Goal: Task Accomplishment & Management: Complete application form

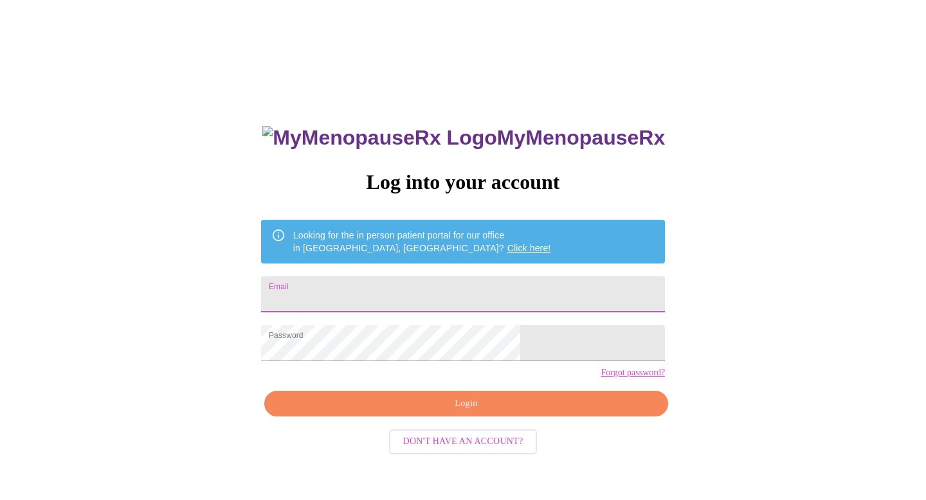
click at [470, 278] on input "Email" at bounding box center [463, 294] width 404 height 36
type input "[EMAIL_ADDRESS][DOMAIN_NAME]"
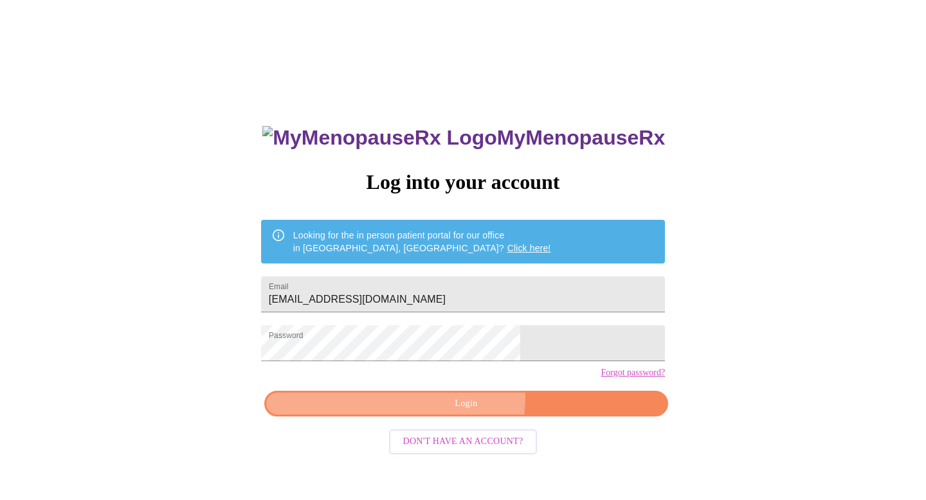
click at [451, 412] on span "Login" at bounding box center [466, 404] width 374 height 16
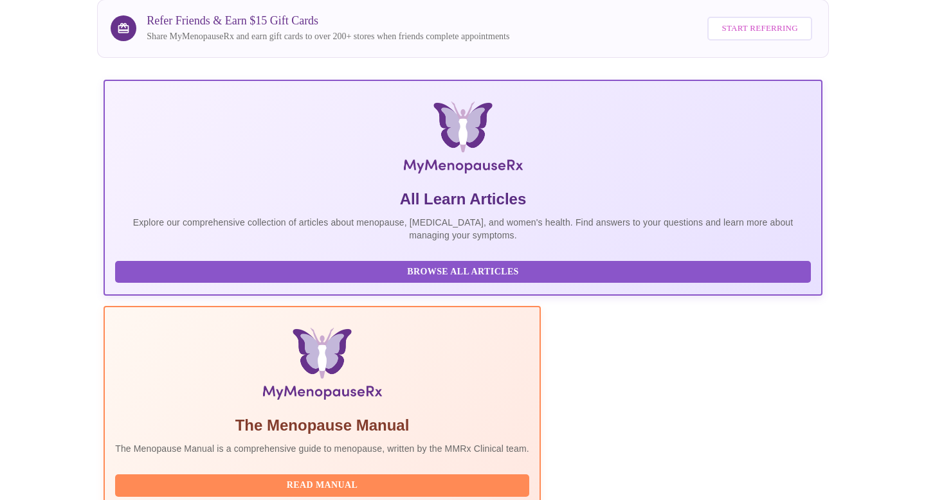
scroll to position [203, 0]
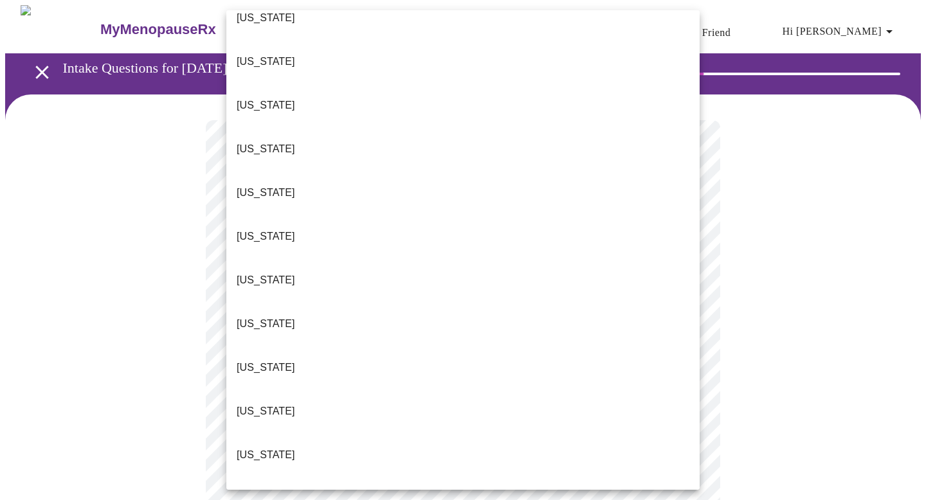
scroll to position [412, 0]
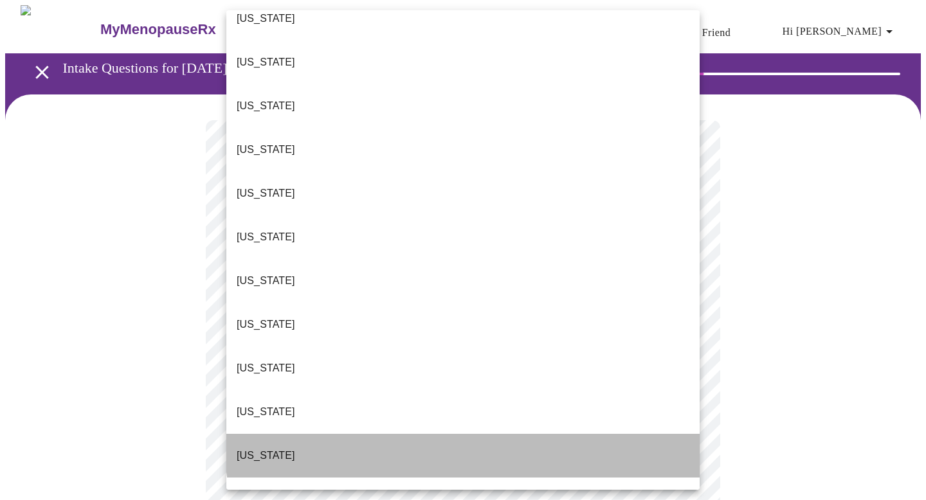
click at [483, 434] on li "[US_STATE]" at bounding box center [462, 456] width 473 height 44
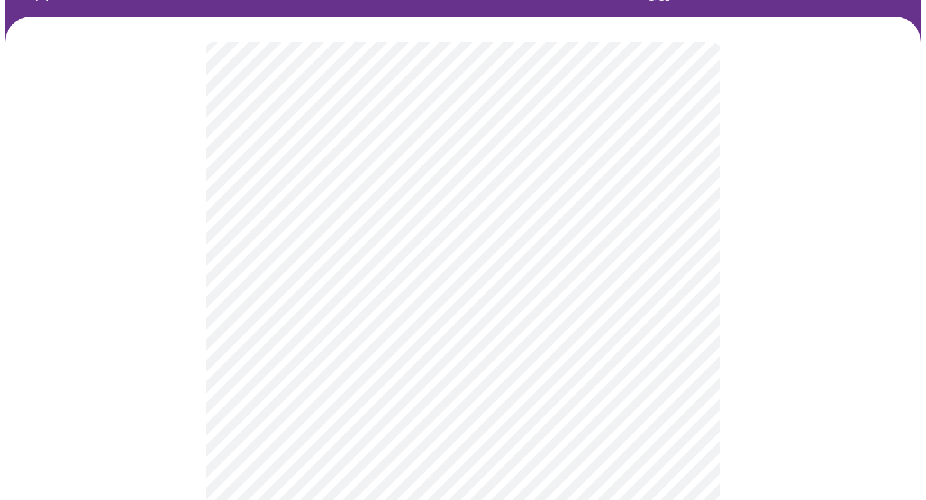
scroll to position [110, 0]
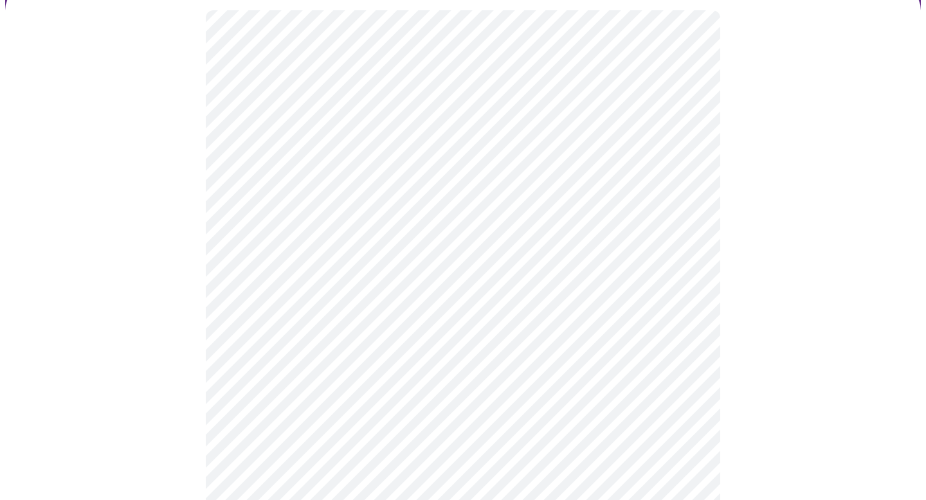
click at [335, 269] on body "MyMenopauseRx Appointments Messaging Labs Uploads Medications Community Refer a…" at bounding box center [463, 482] width 916 height 1175
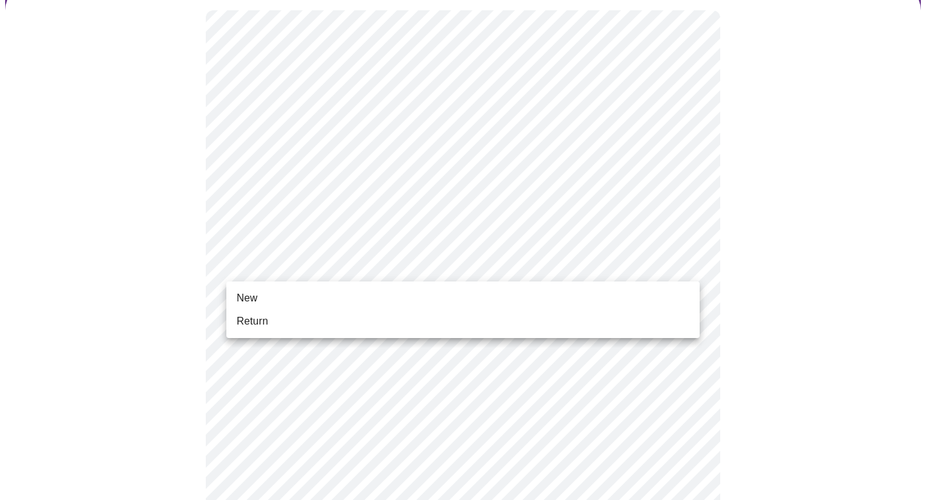
click at [327, 301] on li "New" at bounding box center [462, 298] width 473 height 23
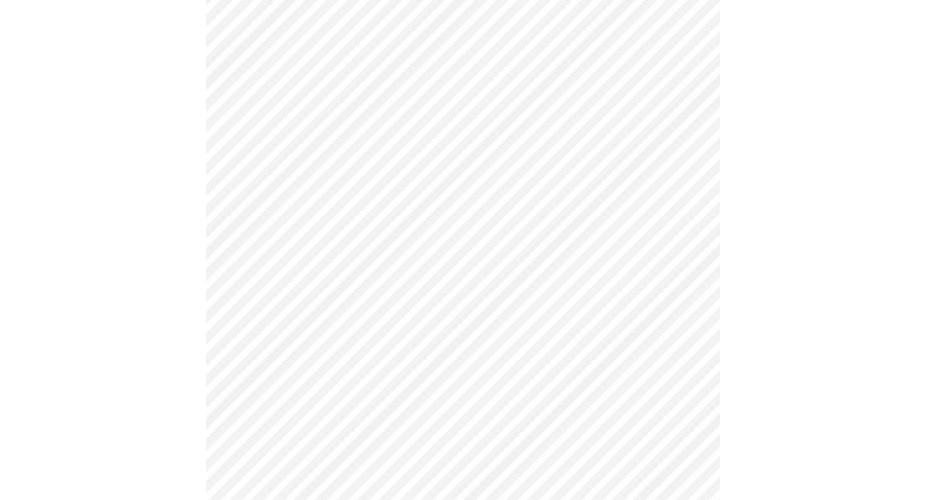
scroll to position [656, 0]
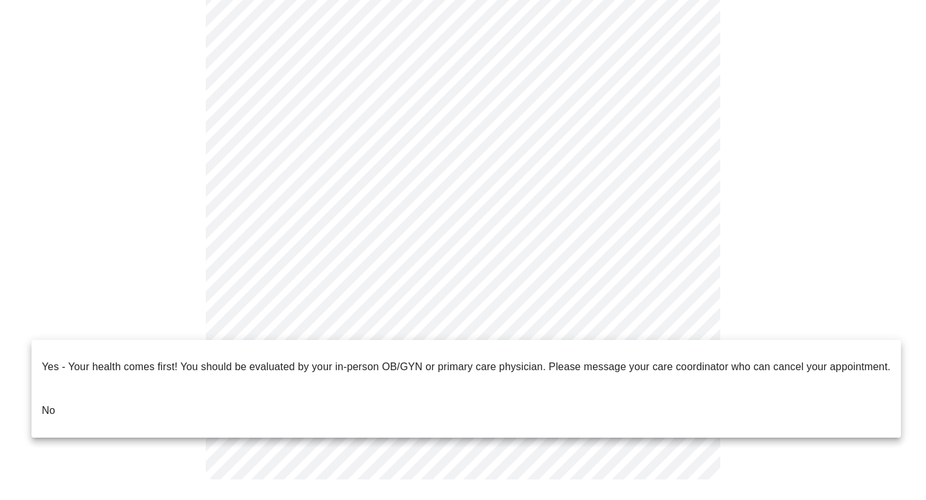
click at [215, 396] on li "No" at bounding box center [466, 411] width 869 height 44
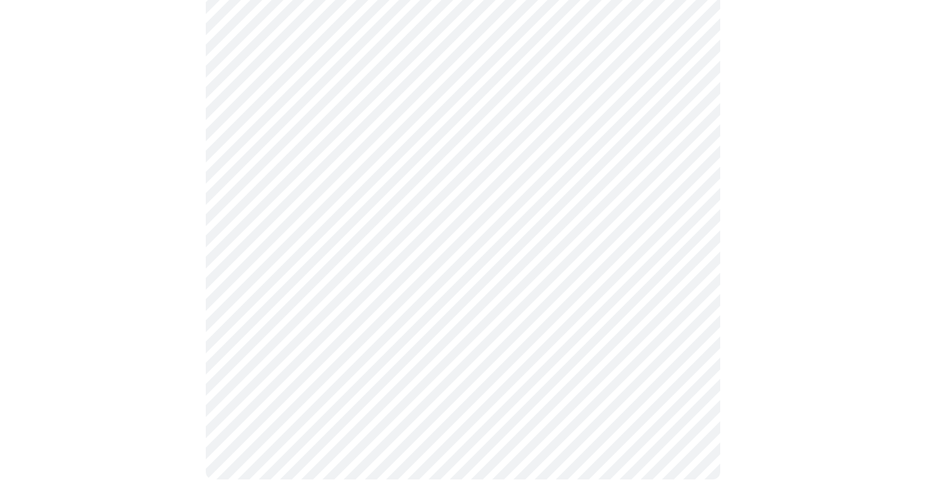
scroll to position [0, 0]
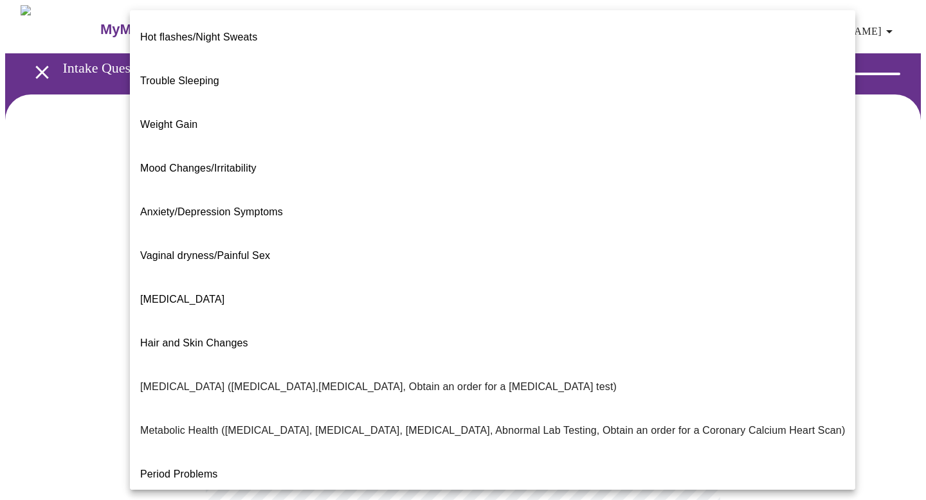
click at [555, 268] on body "MyMenopauseRx Appointments Messaging Labs Uploads Medications Community Refer a…" at bounding box center [463, 391] width 916 height 773
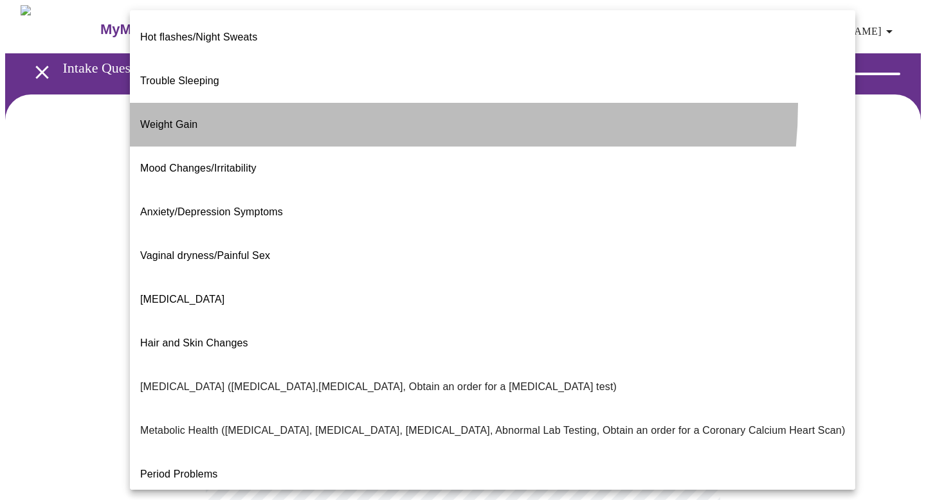
click at [360, 103] on li "Weight Gain" at bounding box center [492, 125] width 725 height 44
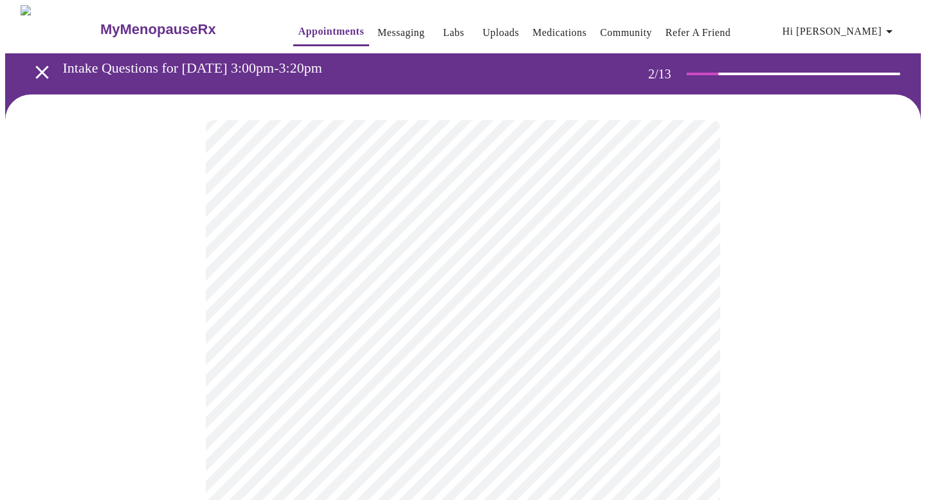
click at [384, 289] on body "MyMenopauseRx Appointments Messaging Labs Uploads Medications Community Refer a…" at bounding box center [463, 387] width 916 height 765
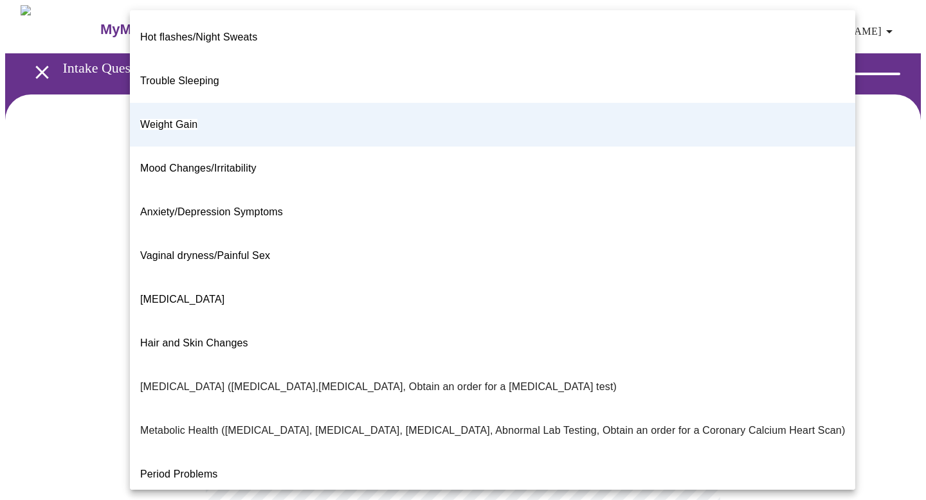
click at [33, 202] on div at bounding box center [463, 250] width 926 height 500
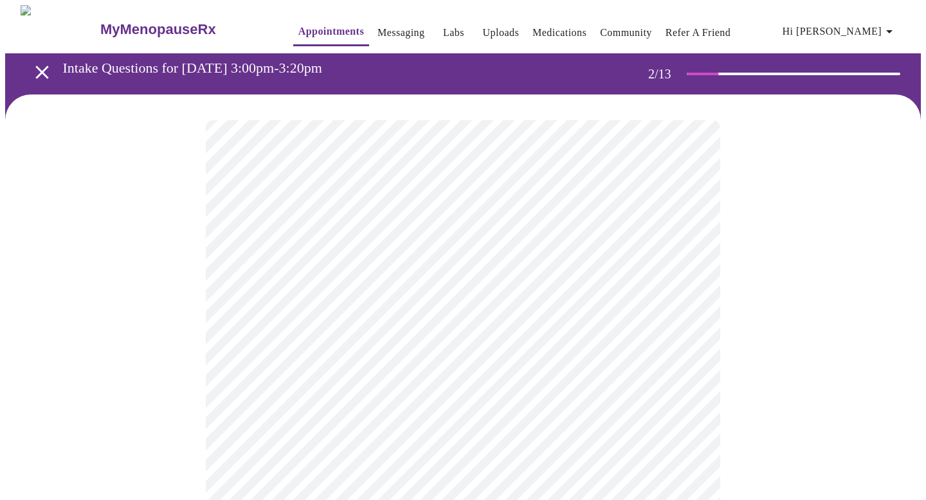
click at [304, 277] on body "MyMenopauseRx Appointments Messaging Labs Uploads Medications Community Refer a…" at bounding box center [463, 387] width 916 height 765
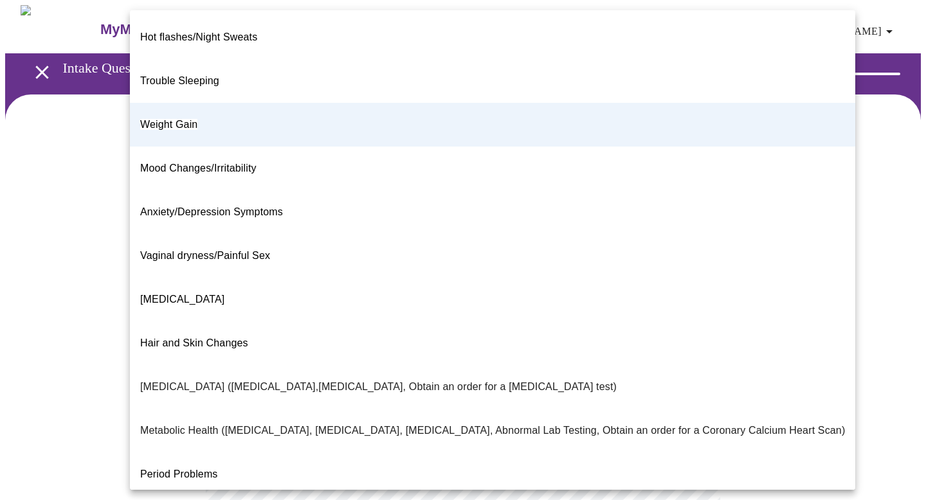
scroll to position [166, 0]
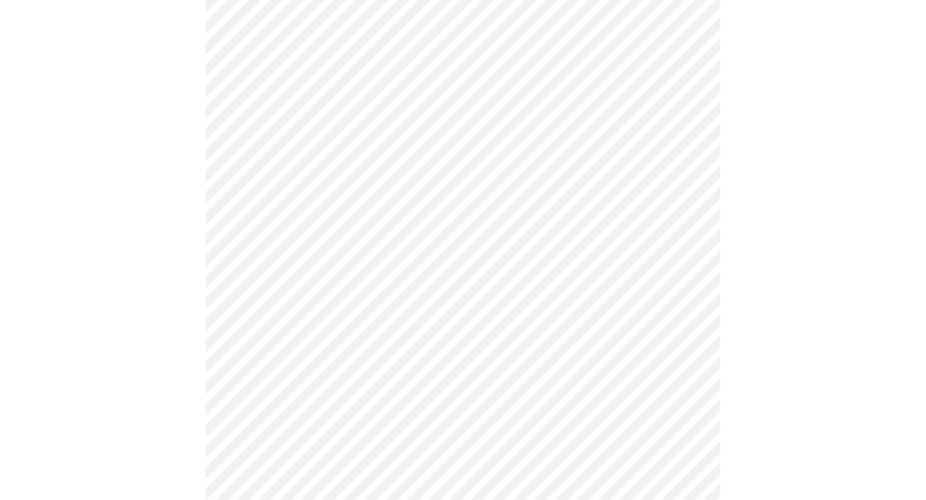
scroll to position [141, 0]
click at [327, 248] on body "MyMenopauseRx Appointments Messaging Labs Uploads Medications Community Refer a…" at bounding box center [463, 246] width 916 height 765
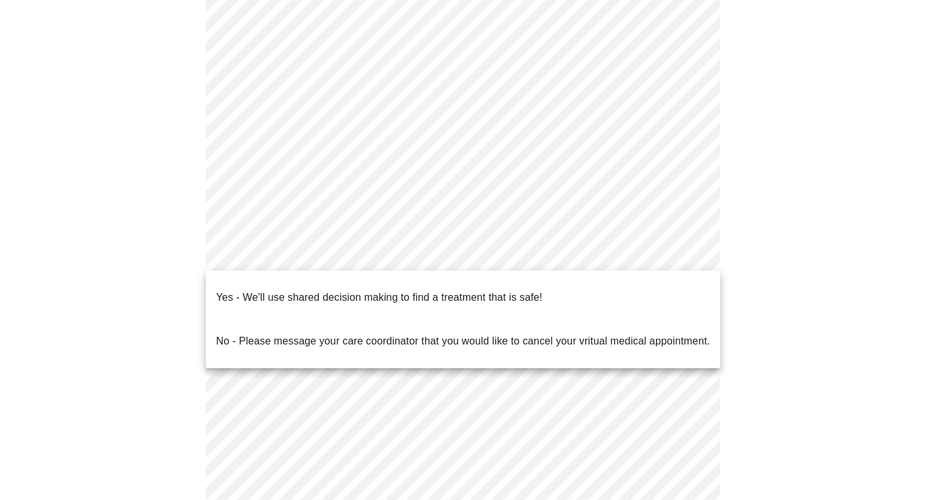
click at [324, 290] on p "Yes - We'll use shared decision making to find a treatment that is safe!" at bounding box center [379, 297] width 326 height 15
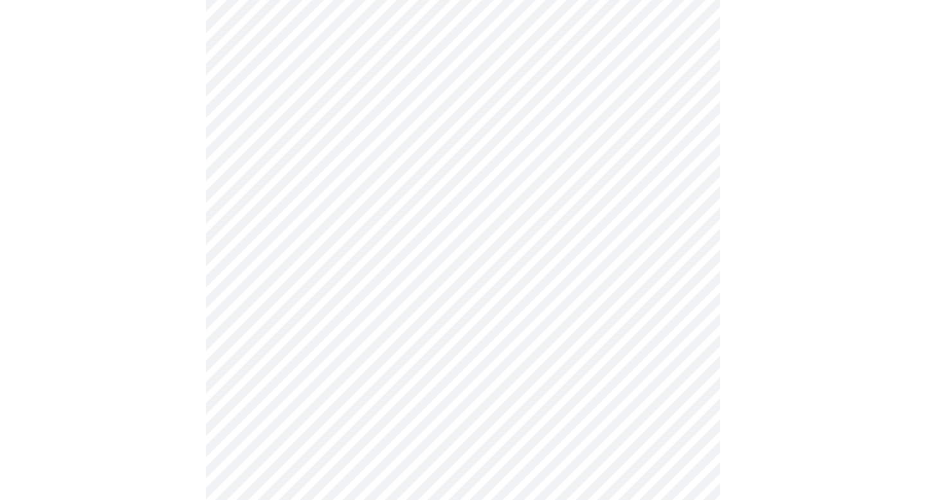
scroll to position [257, 0]
click at [127, 360] on div at bounding box center [463, 172] width 916 height 668
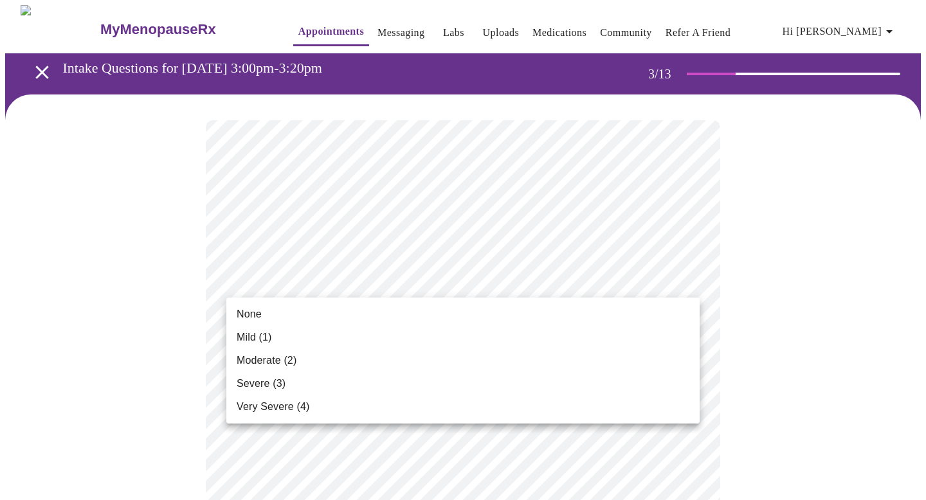
click at [60, 356] on div at bounding box center [463, 250] width 926 height 500
click at [303, 379] on li "Severe (3)" at bounding box center [462, 383] width 473 height 23
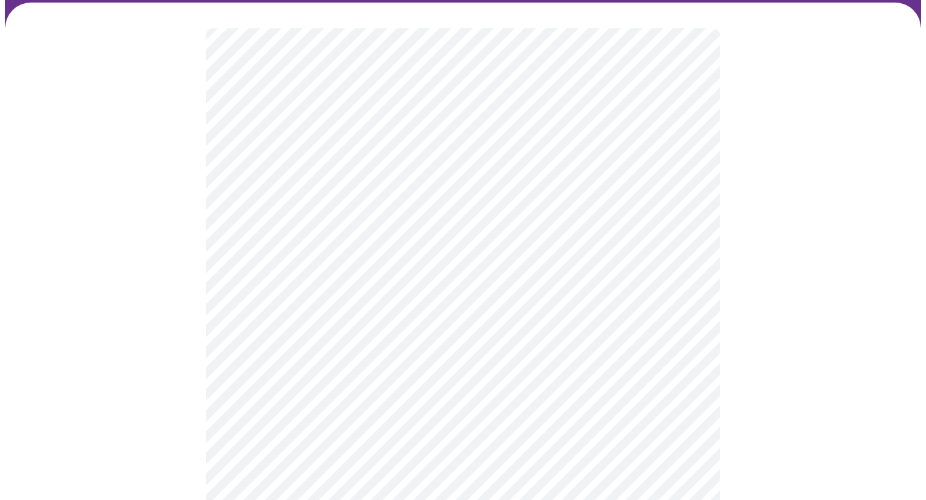
scroll to position [94, 0]
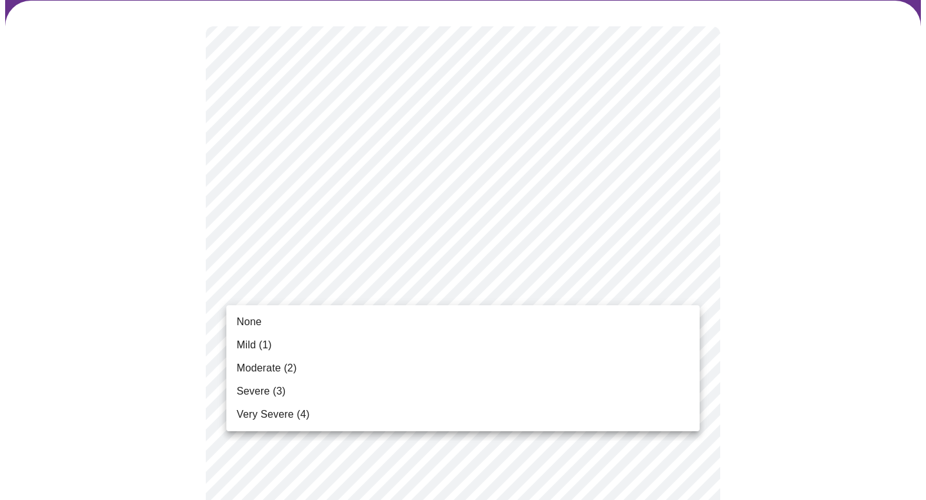
click at [325, 343] on li "Mild (1)" at bounding box center [462, 345] width 473 height 23
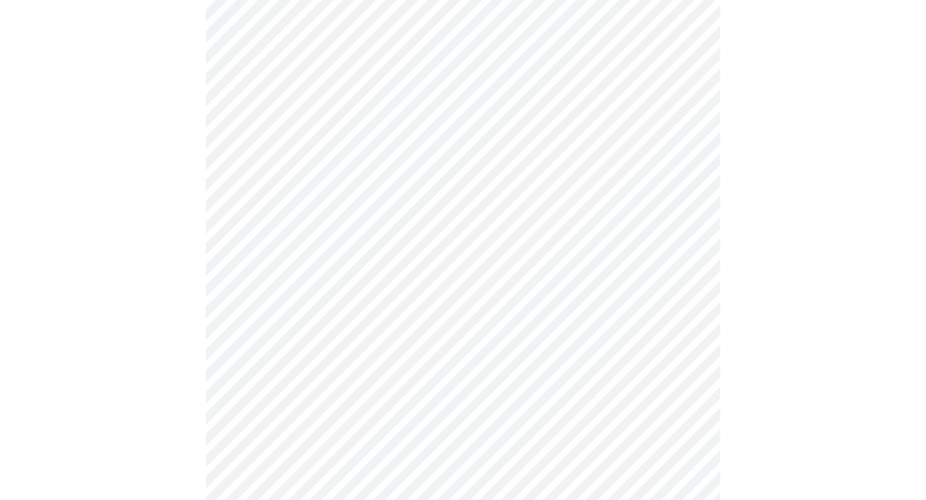
scroll to position [260, 0]
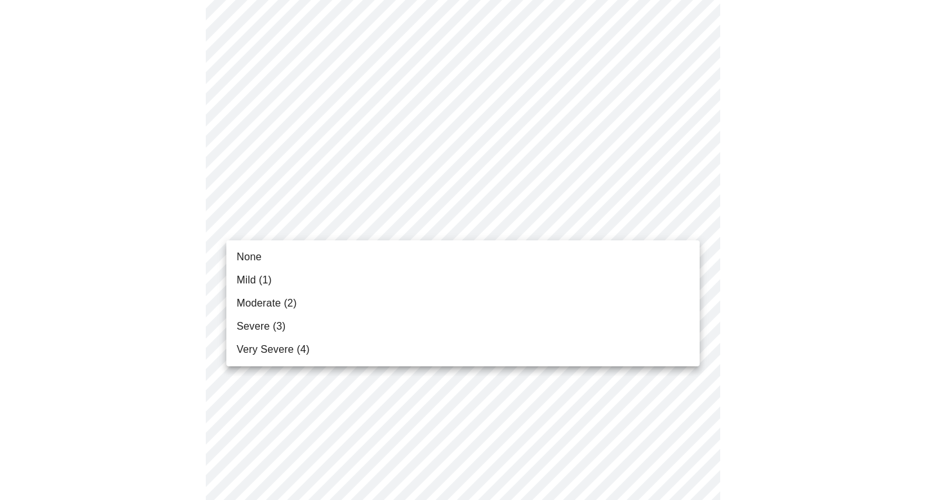
click at [323, 300] on li "Moderate (2)" at bounding box center [462, 303] width 473 height 23
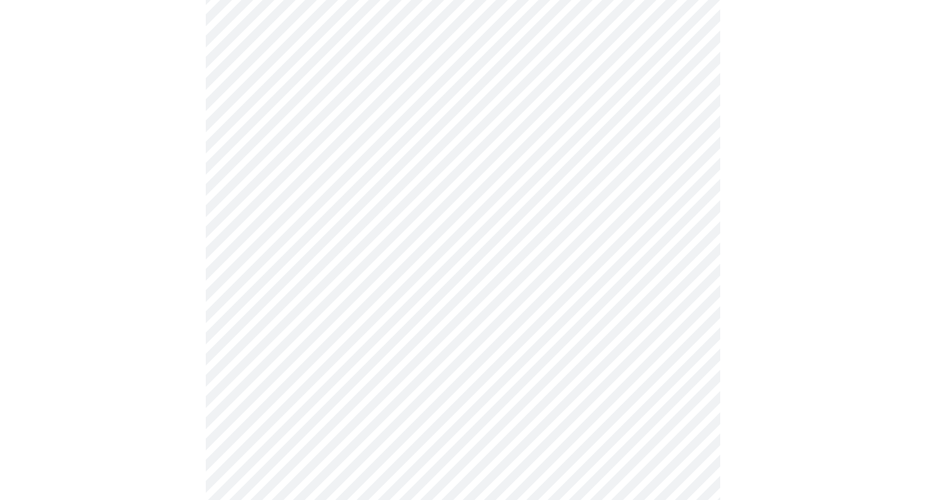
scroll to position [404, 0]
click at [371, 177] on body "MyMenopauseRx Appointments Messaging Labs Uploads Medications Community Refer a…" at bounding box center [463, 429] width 916 height 1656
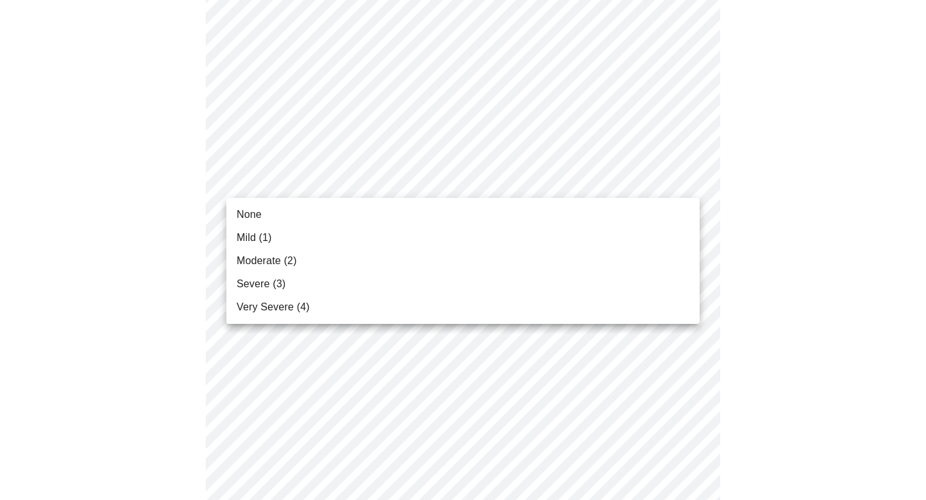
click at [349, 253] on li "Moderate (2)" at bounding box center [462, 260] width 473 height 23
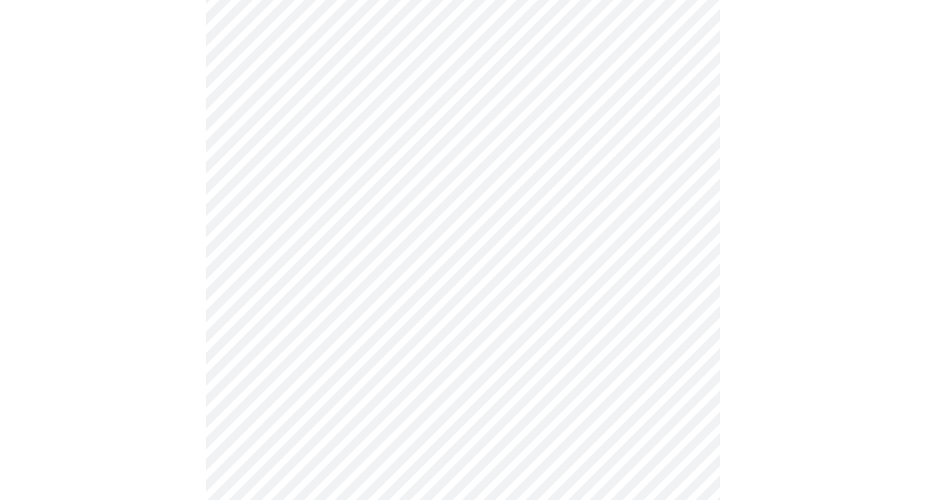
scroll to position [507, 0]
click at [395, 153] on body "MyMenopauseRx Appointments Messaging Labs Uploads Medications Community Refer a…" at bounding box center [463, 317] width 916 height 1638
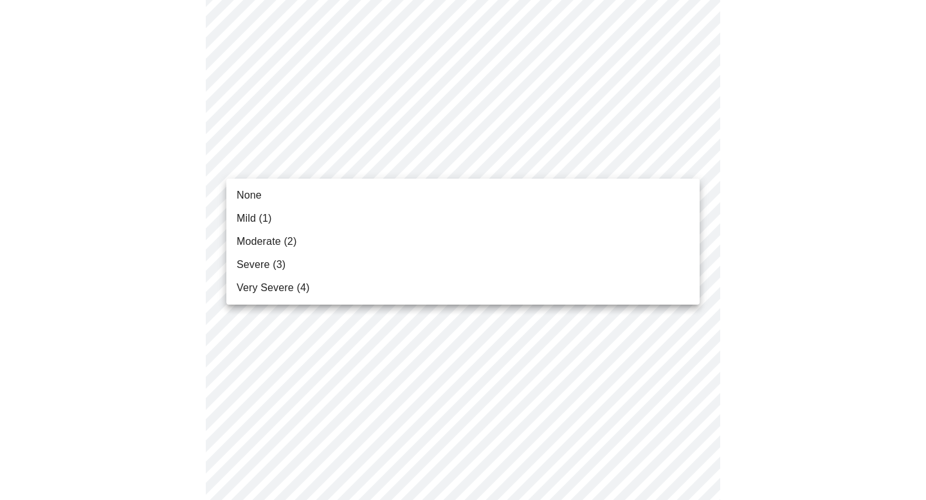
click at [347, 244] on li "Moderate (2)" at bounding box center [462, 241] width 473 height 23
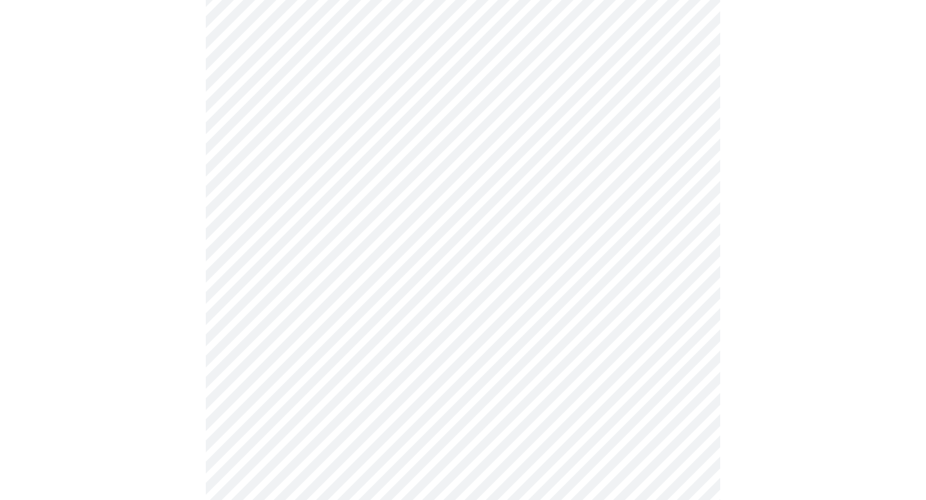
click at [347, 240] on body "MyMenopauseRx Appointments Messaging Labs Uploads Medications Community Refer a…" at bounding box center [463, 308] width 916 height 1620
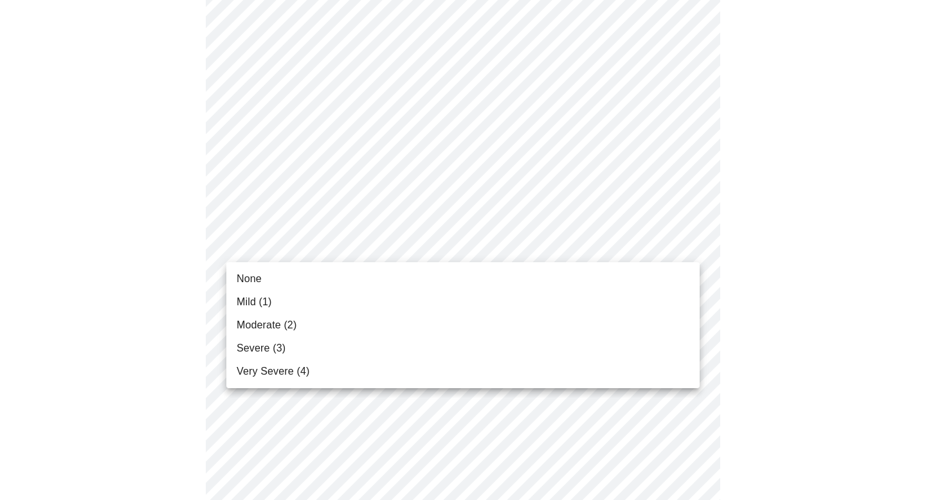
click at [324, 318] on li "Moderate (2)" at bounding box center [462, 325] width 473 height 23
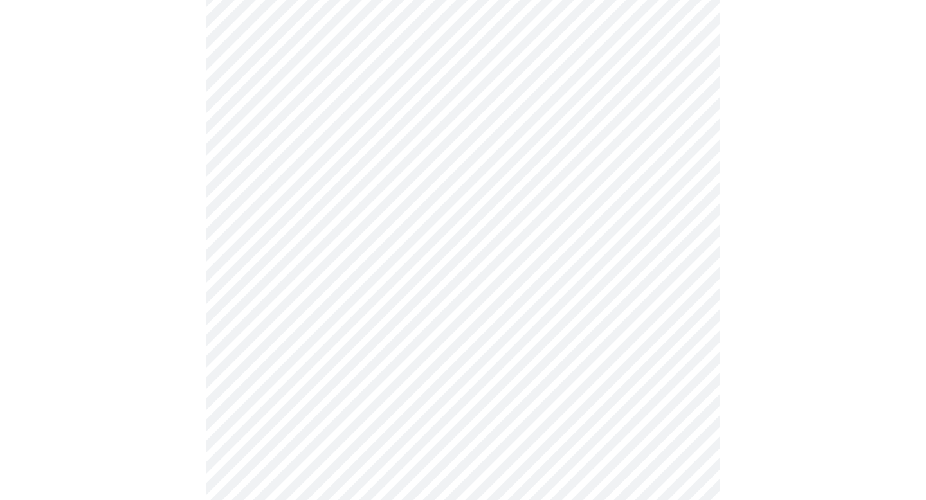
scroll to position [615, 0]
click at [376, 235] on body "MyMenopauseRx Appointments Messaging Labs Uploads Medications Community Refer a…" at bounding box center [463, 192] width 916 height 1602
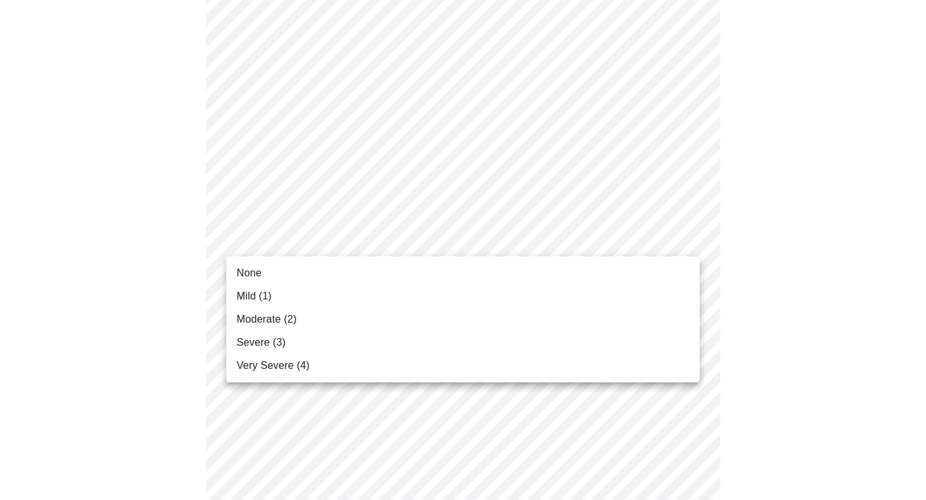
click at [337, 320] on li "Moderate (2)" at bounding box center [462, 319] width 473 height 23
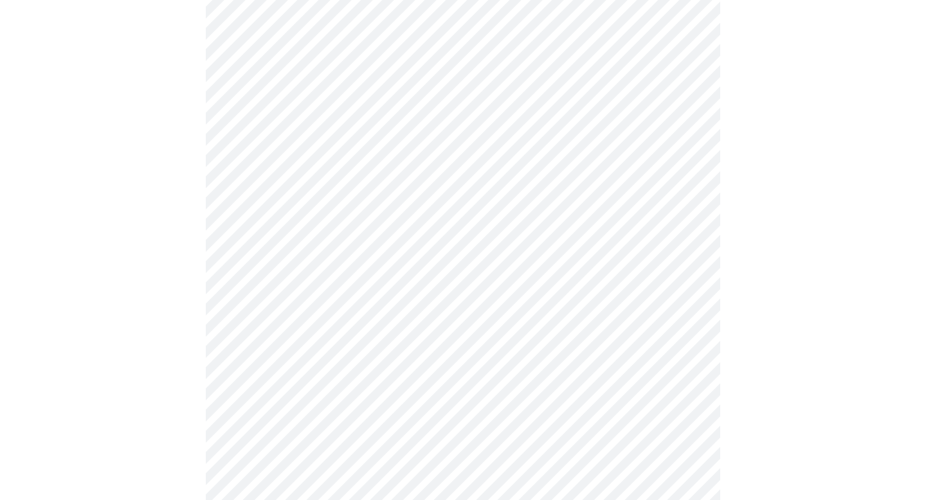
scroll to position [690, 0]
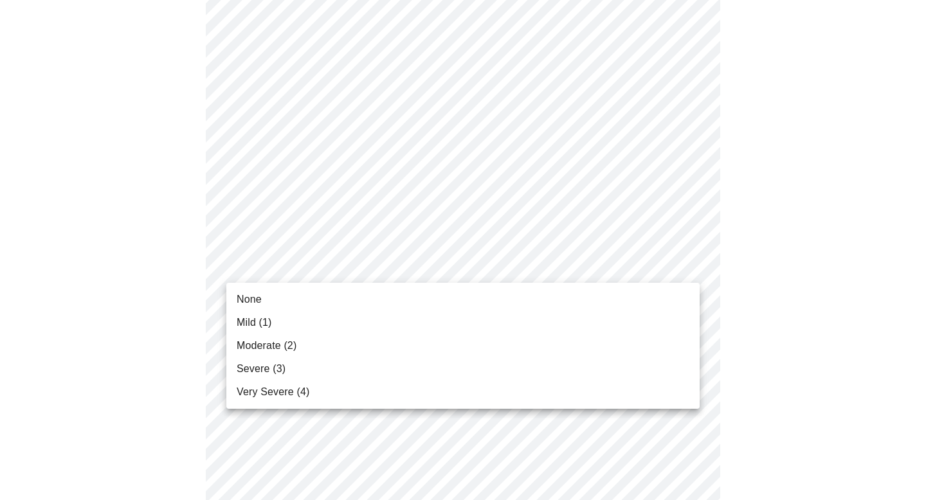
click at [366, 260] on body "MyMenopauseRx Appointments Messaging Labs Uploads Medications Community Refer a…" at bounding box center [463, 107] width 916 height 1584
click at [347, 333] on li "Mild (1)" at bounding box center [462, 322] width 473 height 23
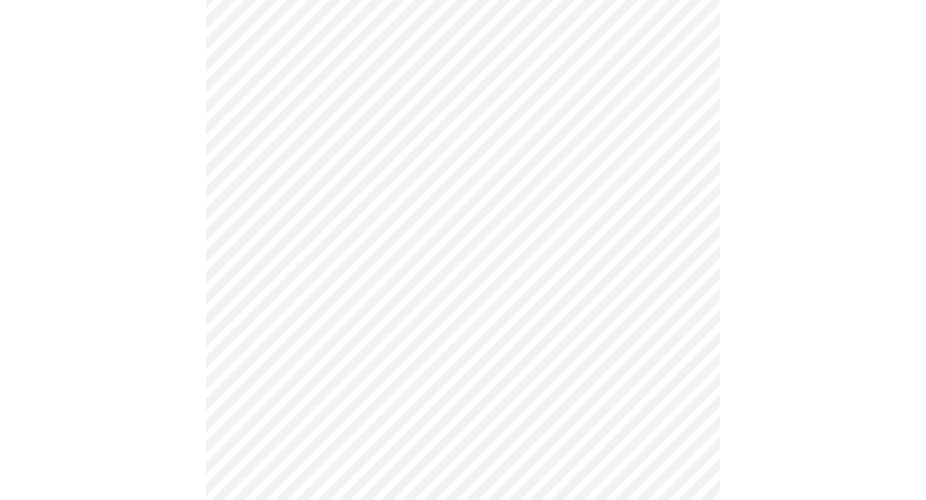
scroll to position [783, 0]
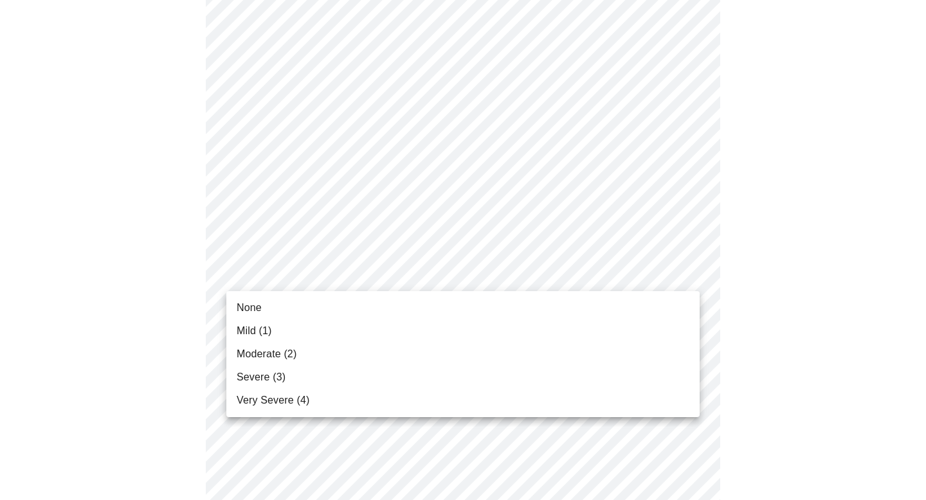
click at [397, 273] on body "MyMenopauseRx Appointments Messaging Labs Uploads Medications Community Refer a…" at bounding box center [463, 5] width 916 height 1566
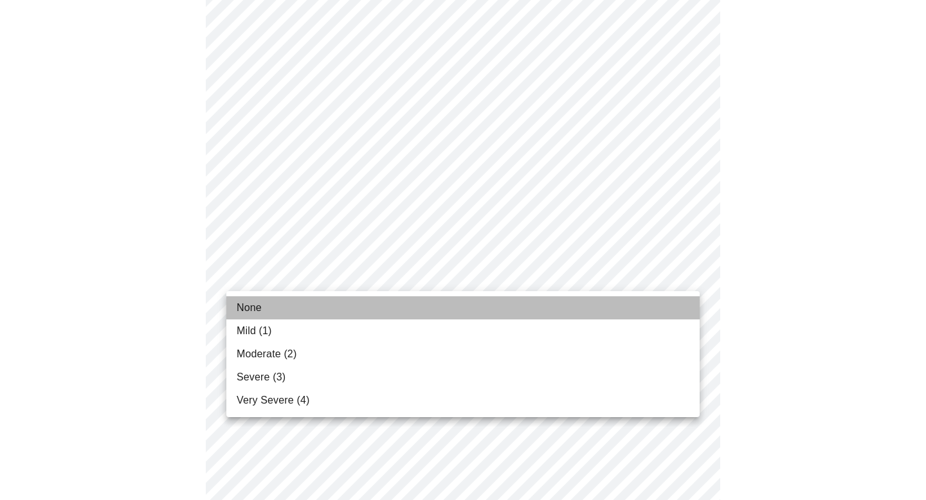
click at [386, 314] on li "None" at bounding box center [462, 307] width 473 height 23
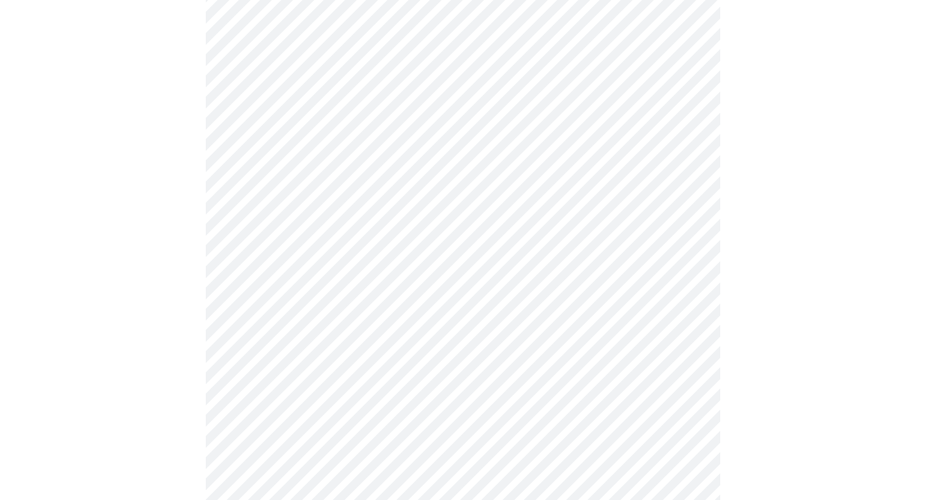
scroll to position [831, 0]
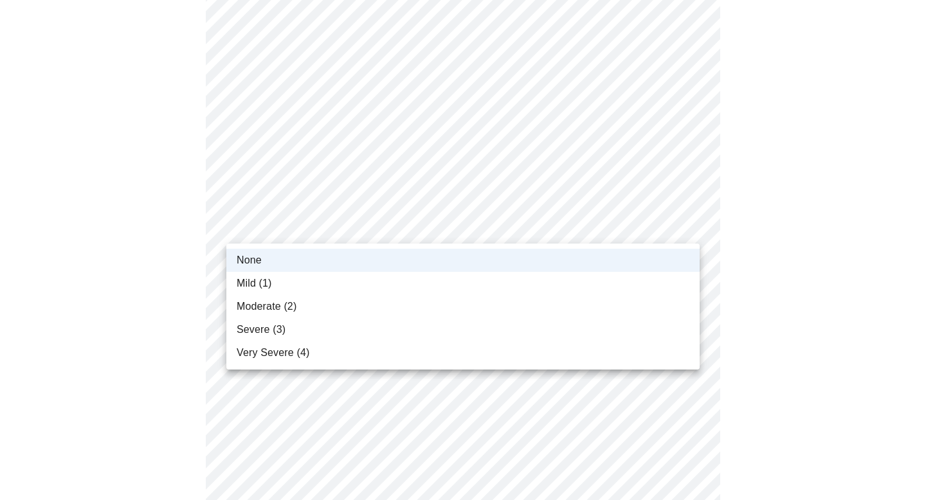
click at [402, 278] on li "Mild (1)" at bounding box center [462, 283] width 473 height 23
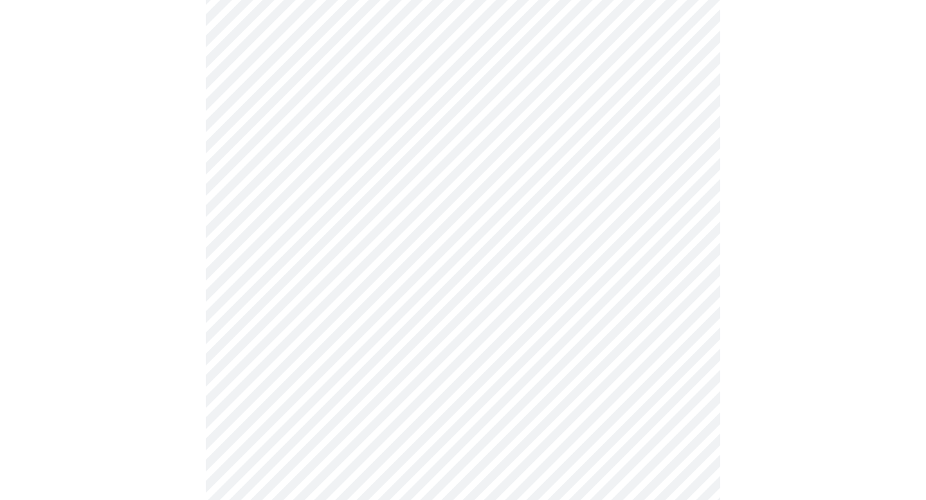
scroll to position [852, 0]
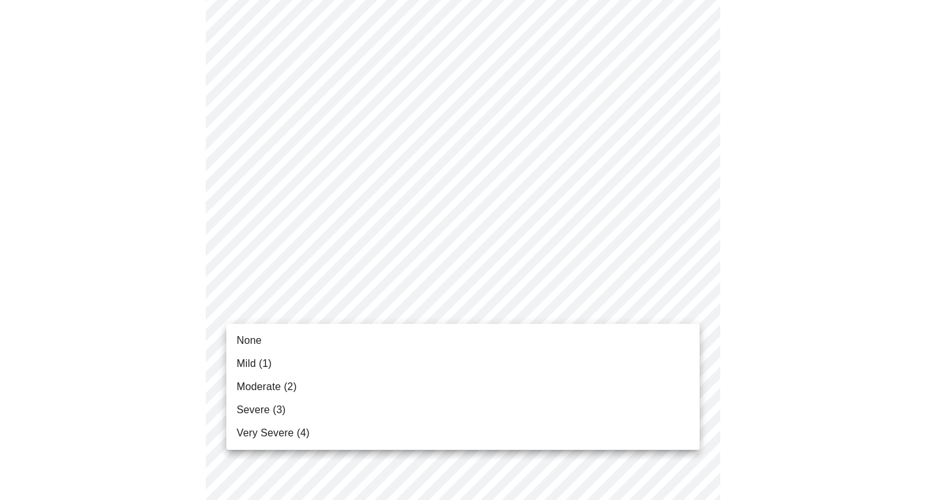
click at [377, 370] on li "Mild (1)" at bounding box center [462, 363] width 473 height 23
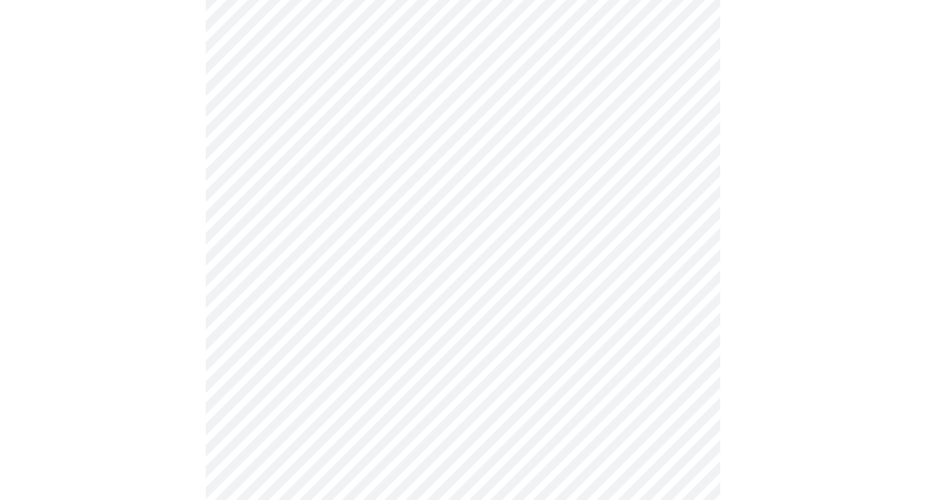
scroll to position [992, 0]
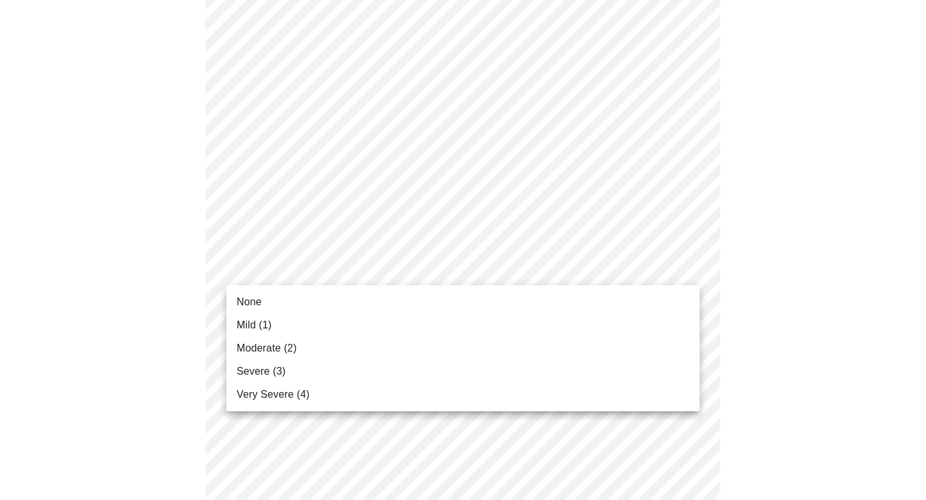
click at [431, 347] on li "Moderate (2)" at bounding box center [462, 348] width 473 height 23
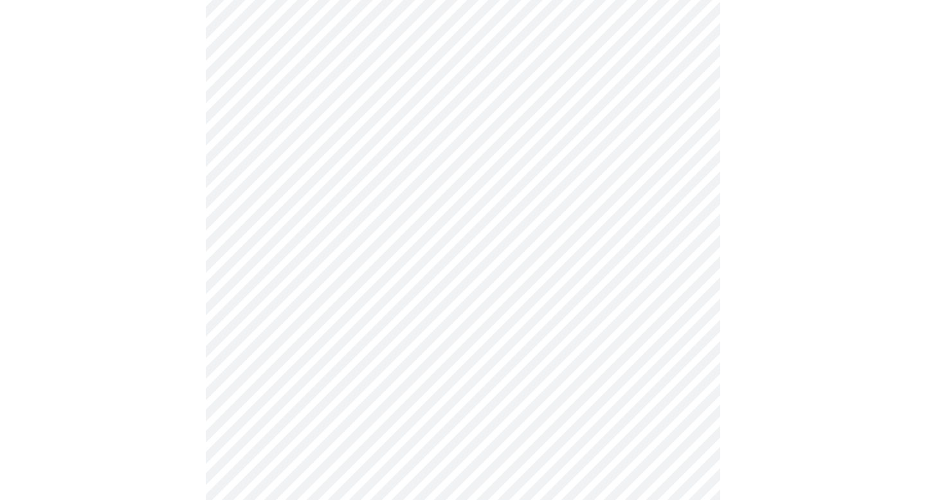
scroll to position [538, 0]
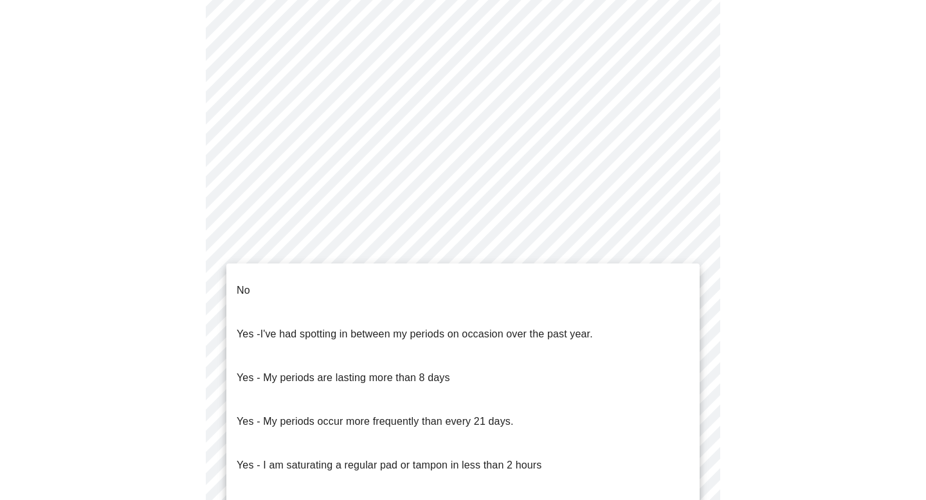
click at [283, 241] on body "MyMenopauseRx Appointments Messaging Labs Uploads Medications Community Refer a…" at bounding box center [463, 101] width 916 height 1269
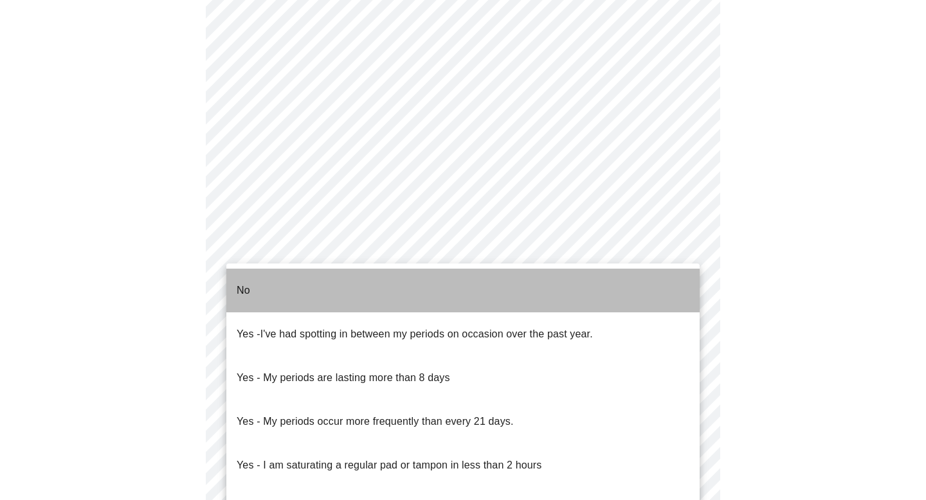
click at [271, 284] on li "No" at bounding box center [462, 291] width 473 height 44
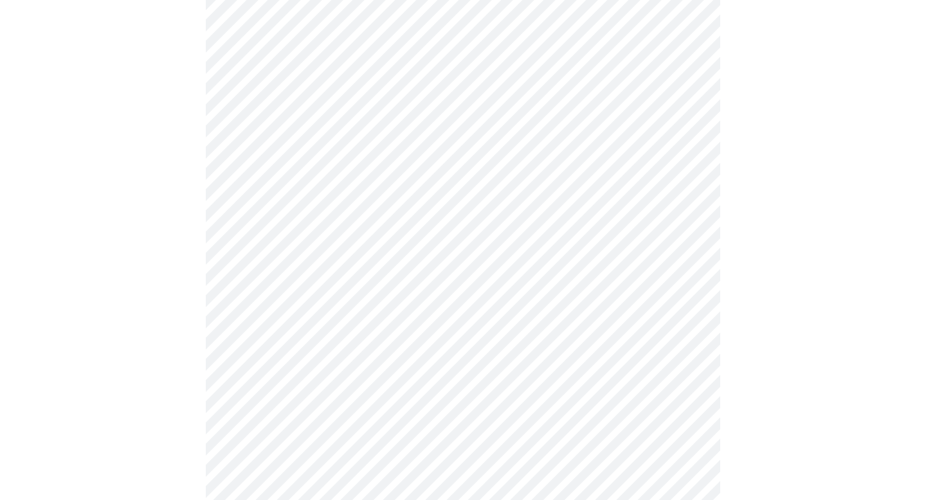
scroll to position [698, 0]
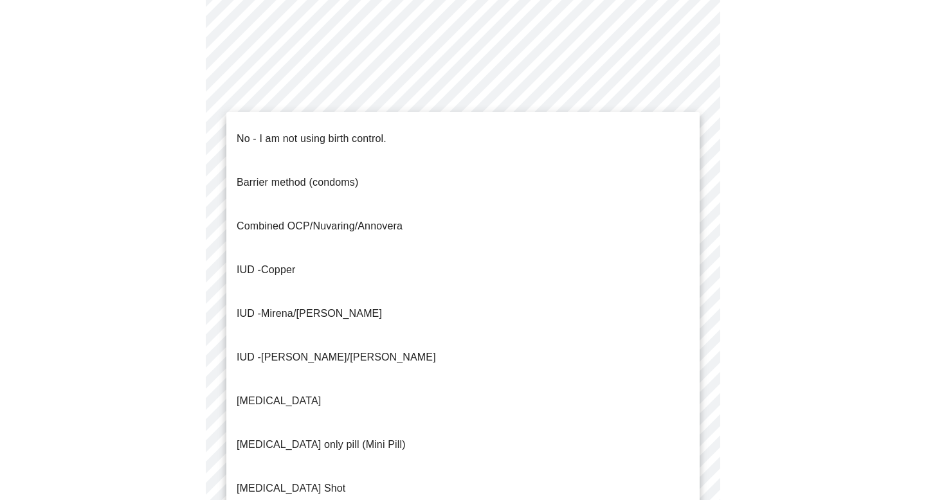
click at [319, 296] on span "IUD - Mirena/[PERSON_NAME]" at bounding box center [309, 314] width 145 height 36
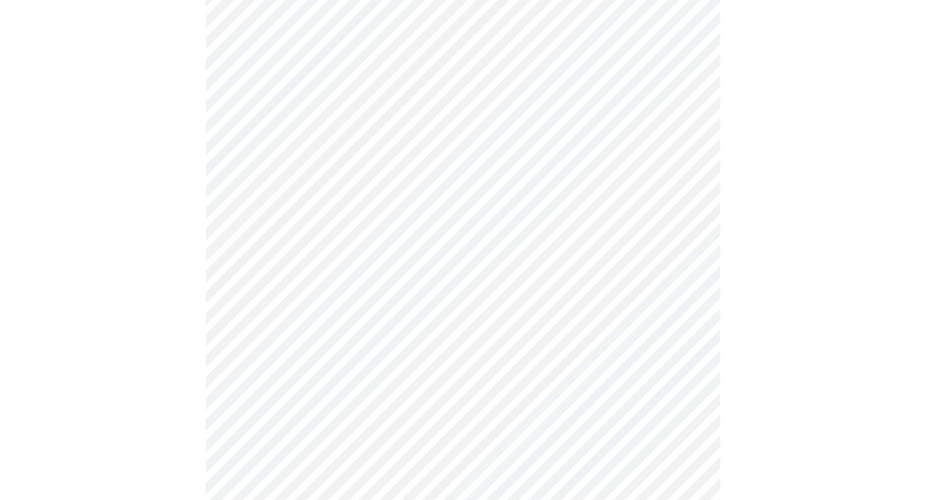
scroll to position [753, 0]
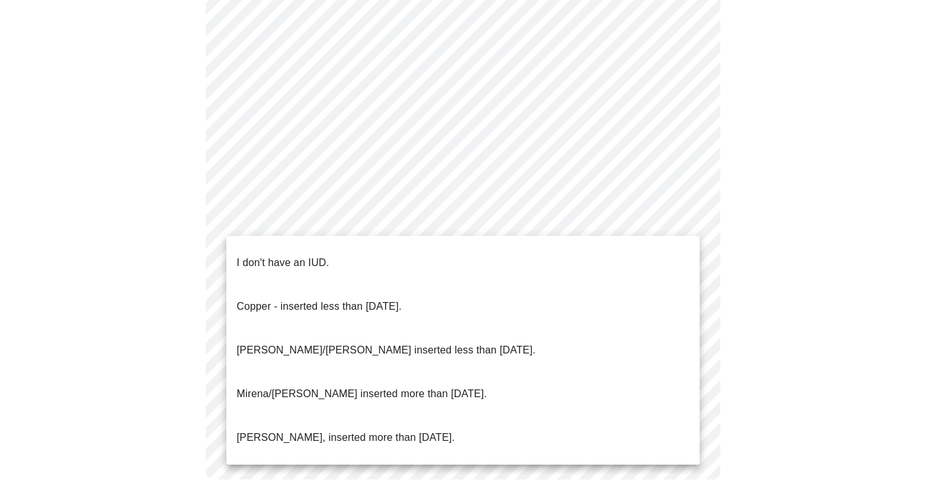
click at [336, 343] on p "[PERSON_NAME]/[PERSON_NAME] inserted less than [DATE]." at bounding box center [386, 350] width 299 height 15
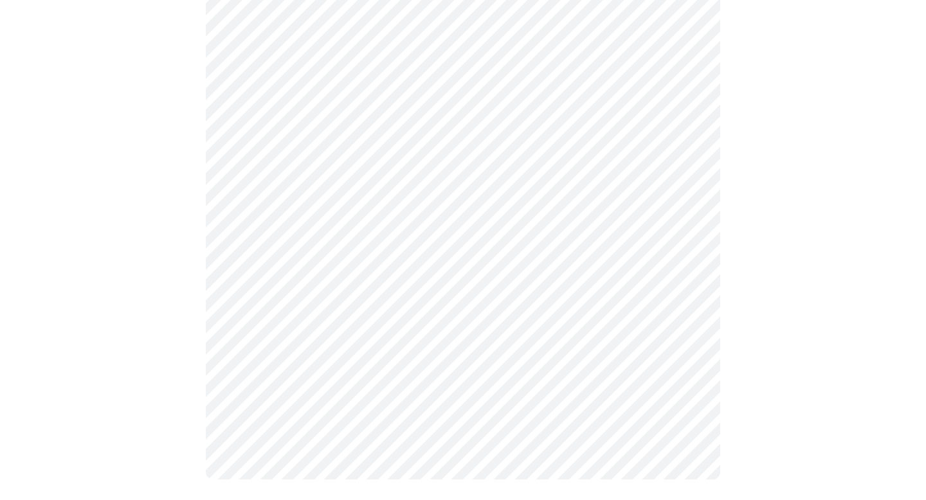
scroll to position [746, 0]
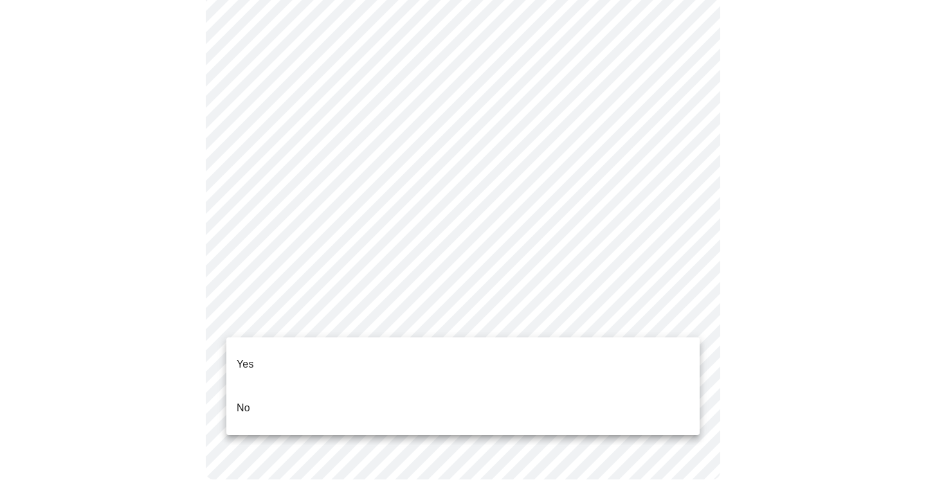
click at [250, 357] on p "Yes" at bounding box center [245, 364] width 17 height 15
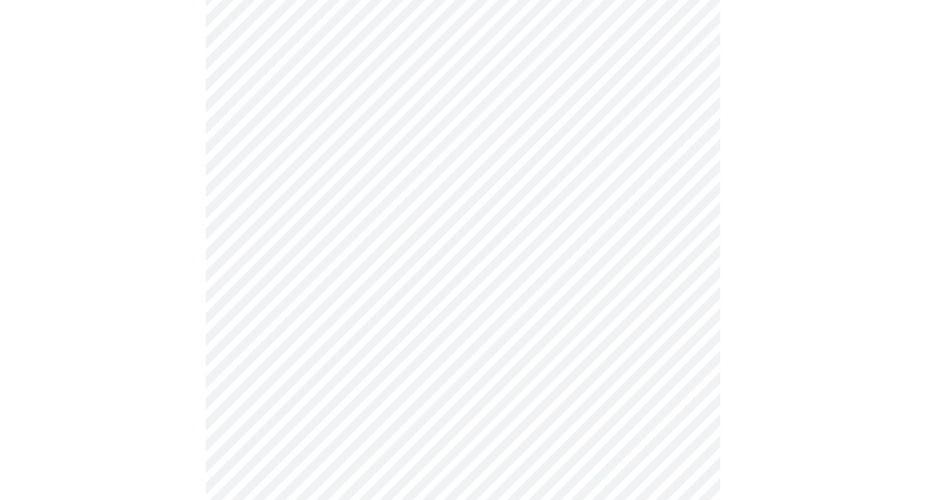
scroll to position [169, 0]
click at [351, 159] on body "MyMenopauseRx Appointments Messaging Labs Uploads Medications Community Refer a…" at bounding box center [463, 357] width 916 height 1042
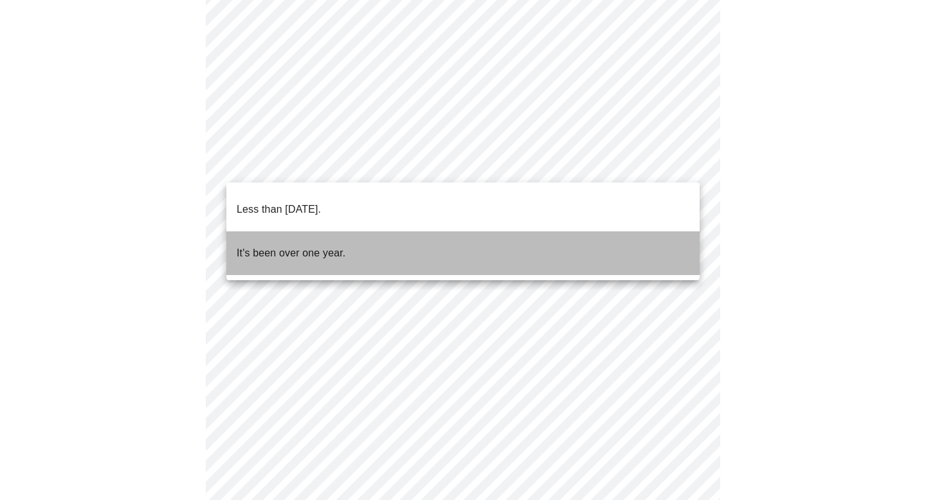
click at [333, 246] on p "It's been over one year." at bounding box center [291, 253] width 109 height 15
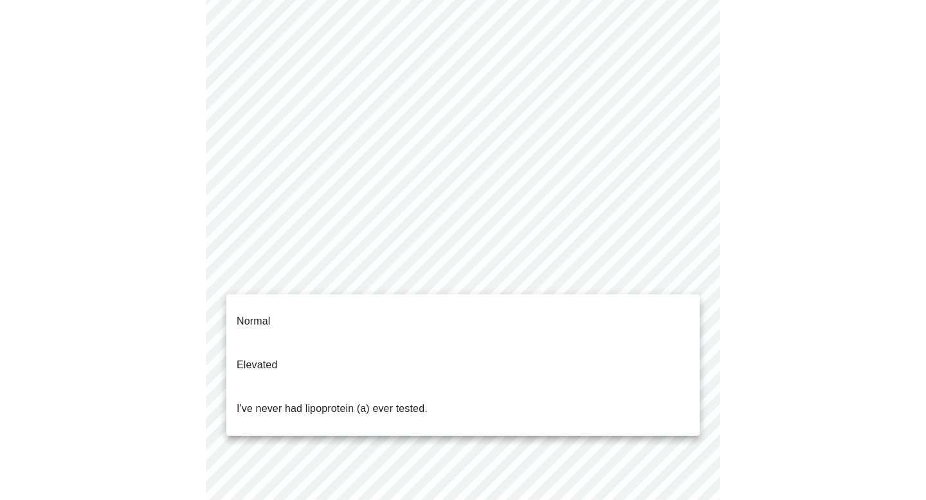
click at [329, 269] on body "MyMenopauseRx Appointments Messaging Labs Uploads Medications Community Refer a…" at bounding box center [463, 353] width 916 height 1034
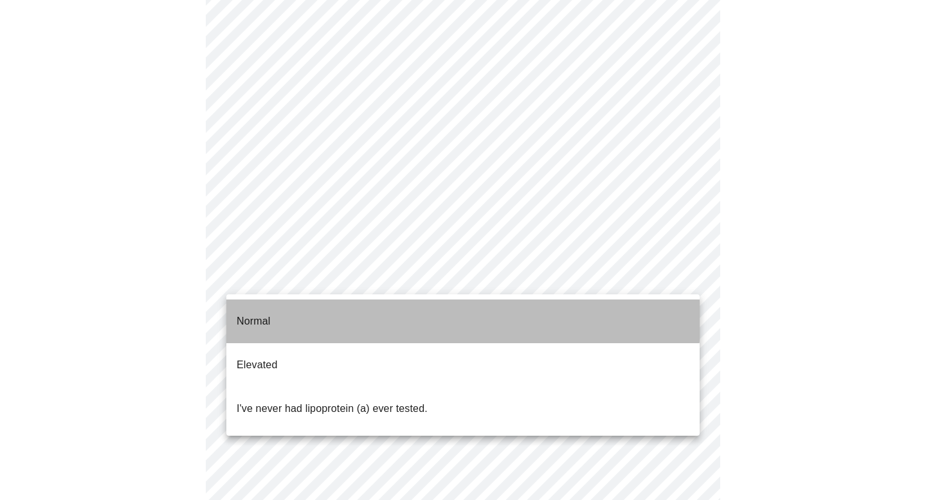
click at [287, 309] on li "Normal" at bounding box center [462, 322] width 473 height 44
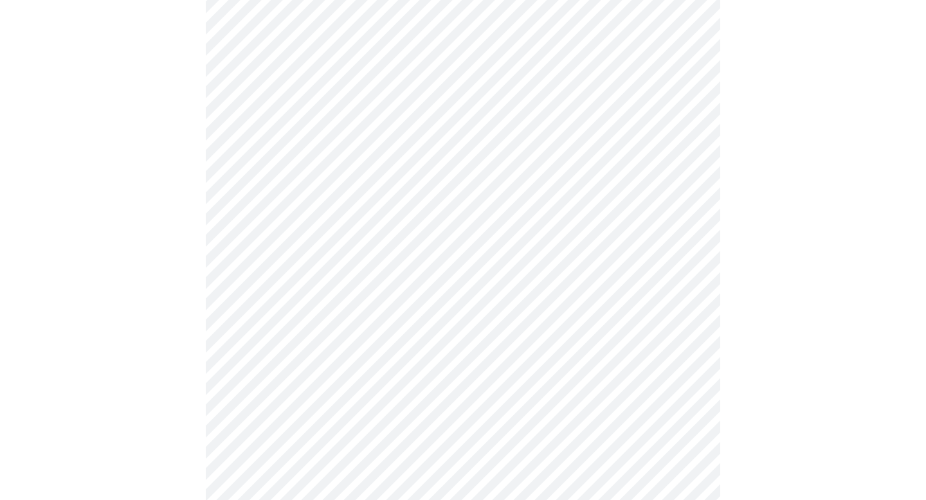
scroll to position [248, 0]
click at [122, 323] on div at bounding box center [463, 315] width 916 height 937
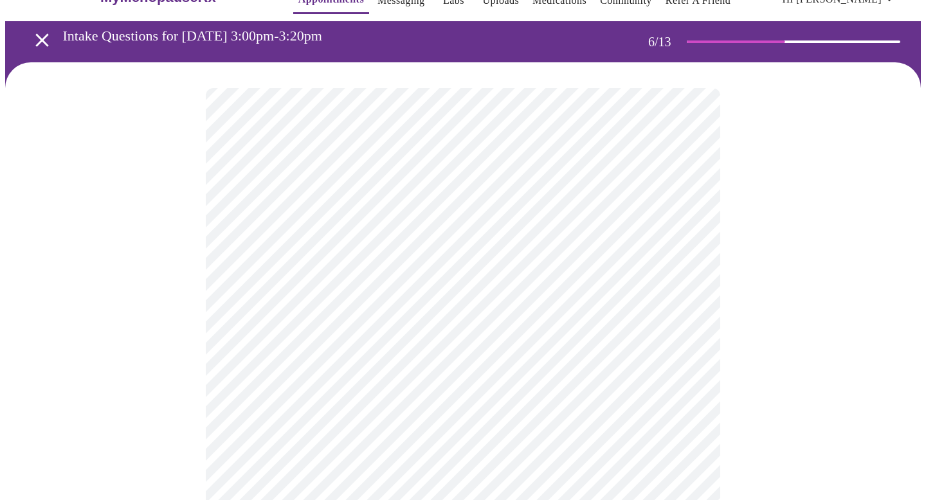
scroll to position [40, 0]
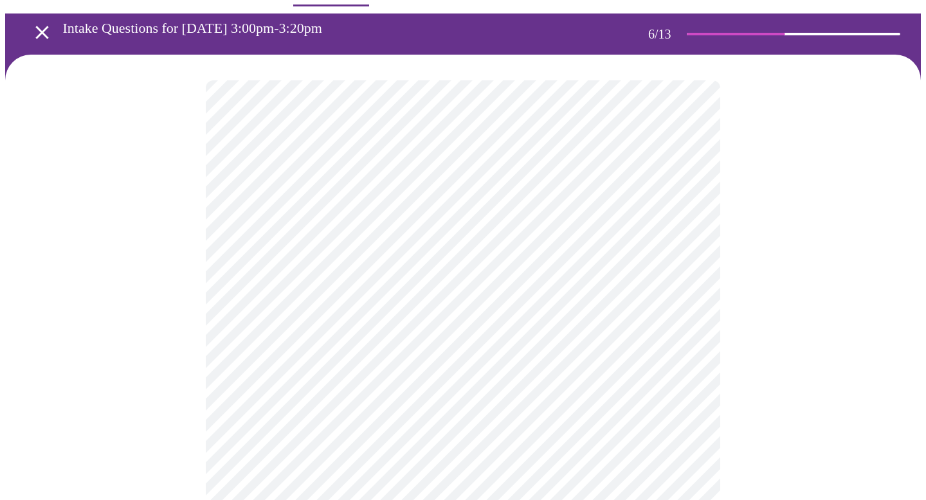
click at [281, 331] on body "MyMenopauseRx Appointments Messaging Labs Uploads Medications Community Refer a…" at bounding box center [463, 308] width 916 height 687
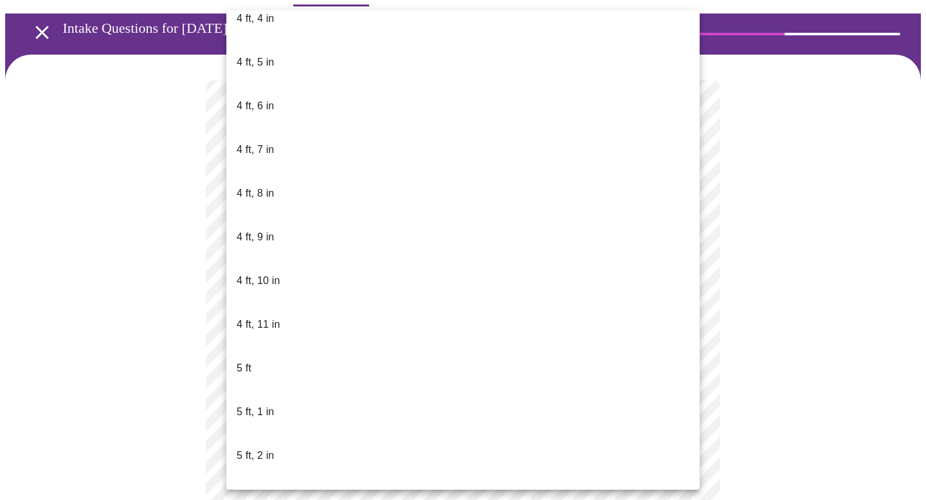
scroll to position [719, 0]
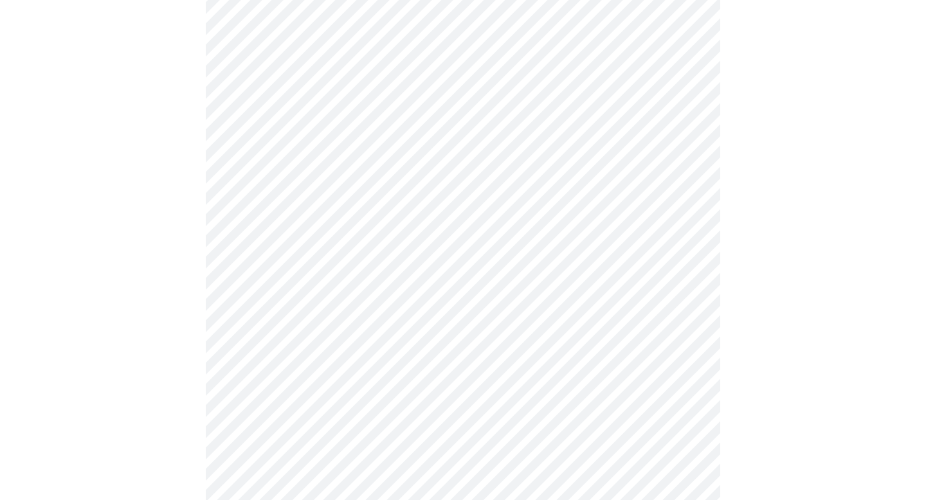
scroll to position [3344, 0]
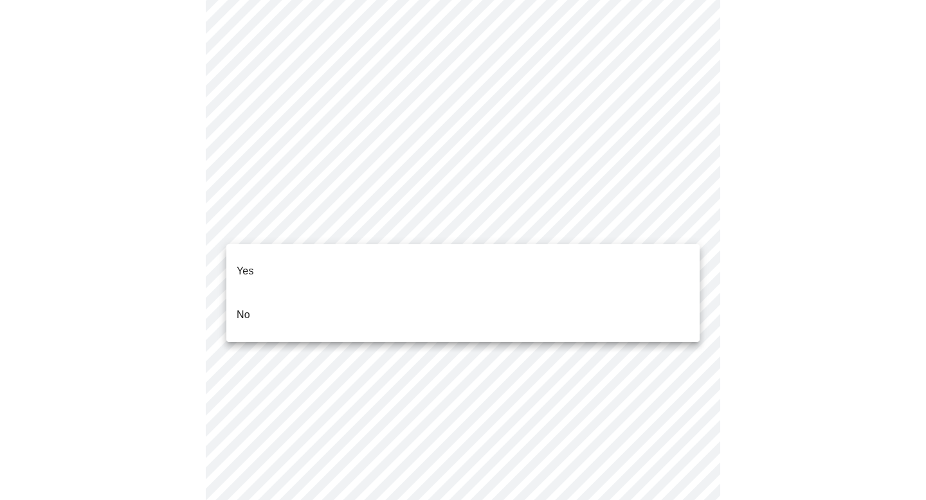
click at [271, 311] on li "No" at bounding box center [462, 315] width 473 height 44
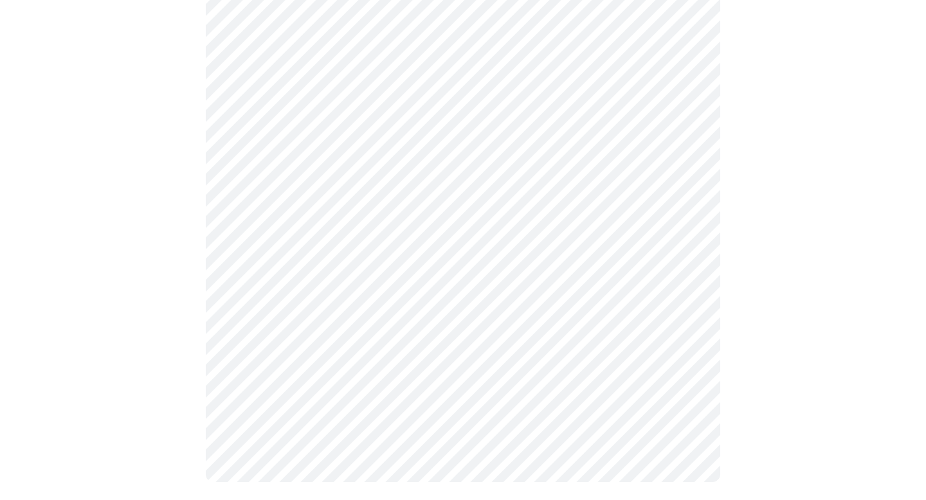
scroll to position [755, 0]
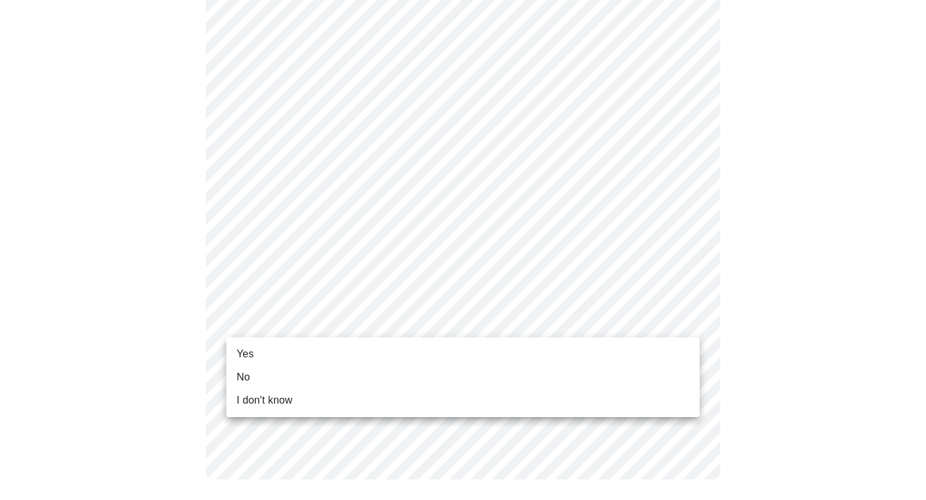
click at [322, 357] on li "Yes" at bounding box center [462, 354] width 473 height 23
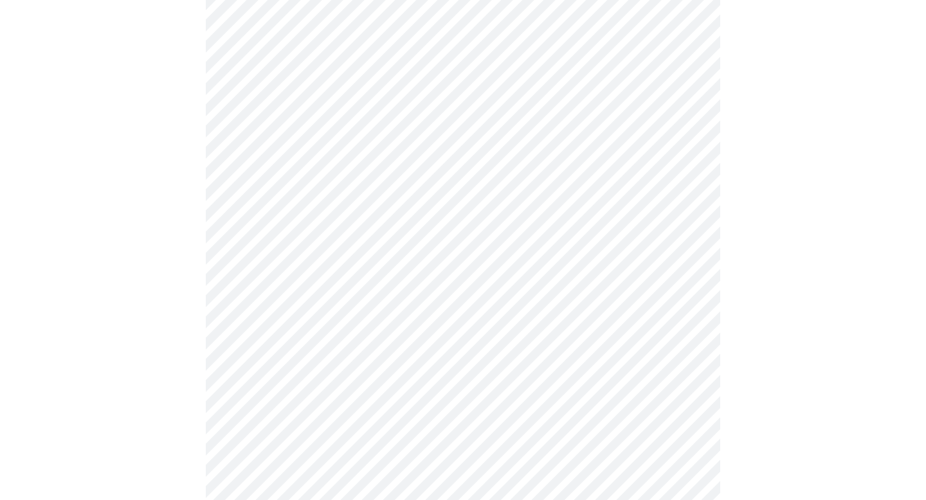
scroll to position [0, 0]
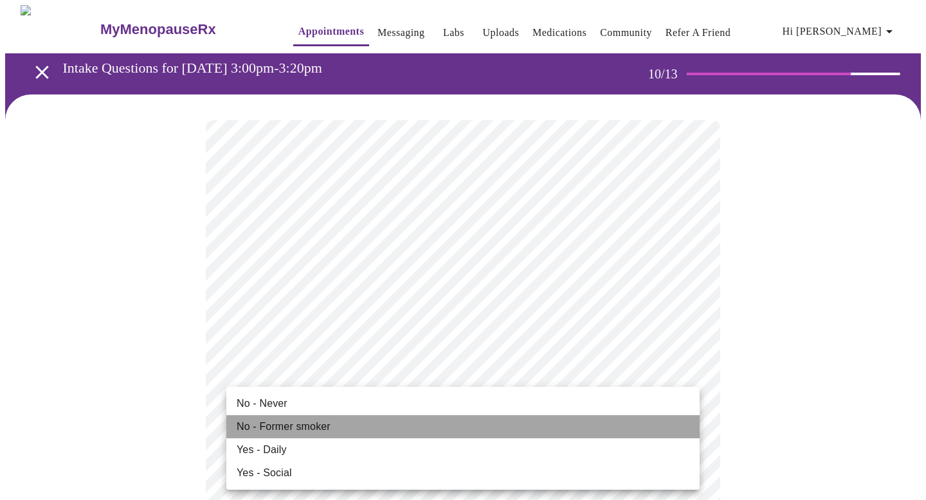
click at [394, 420] on li "No - Former smoker" at bounding box center [462, 426] width 473 height 23
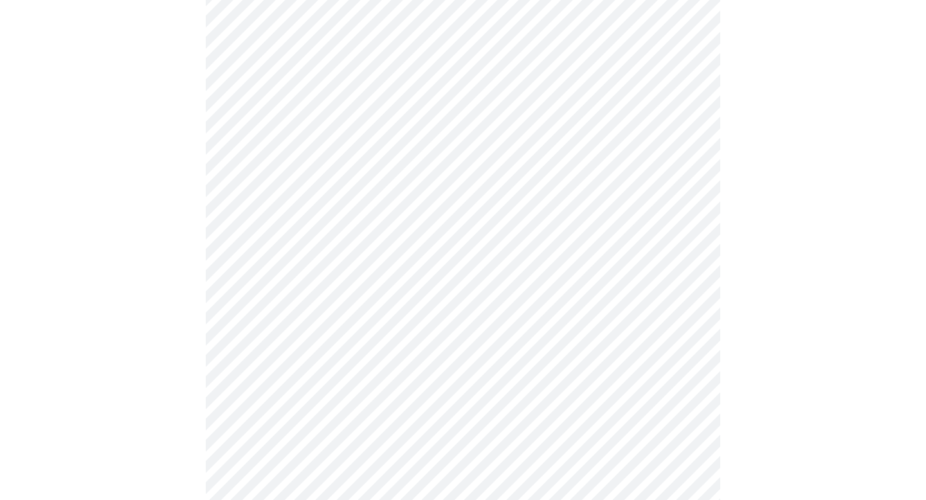
scroll to position [1163, 0]
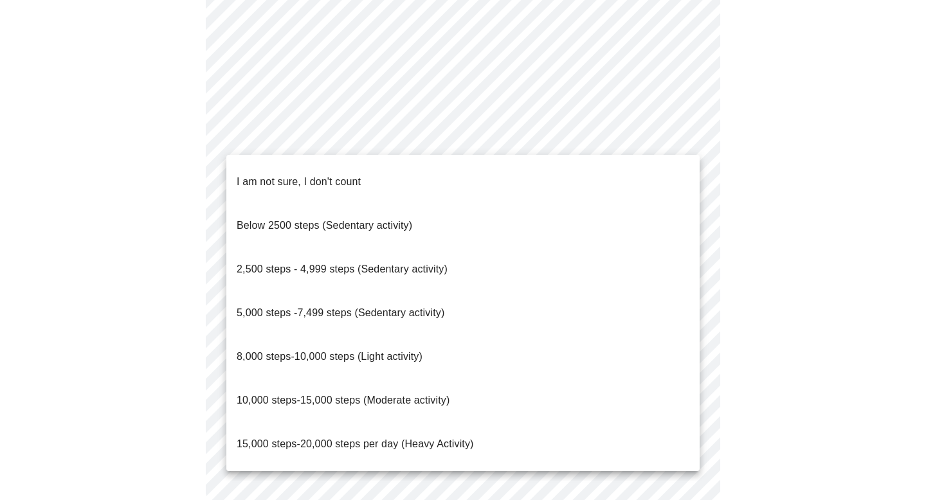
click at [338, 351] on span "8,000 steps-10,000 steps (Light activity)" at bounding box center [330, 356] width 186 height 11
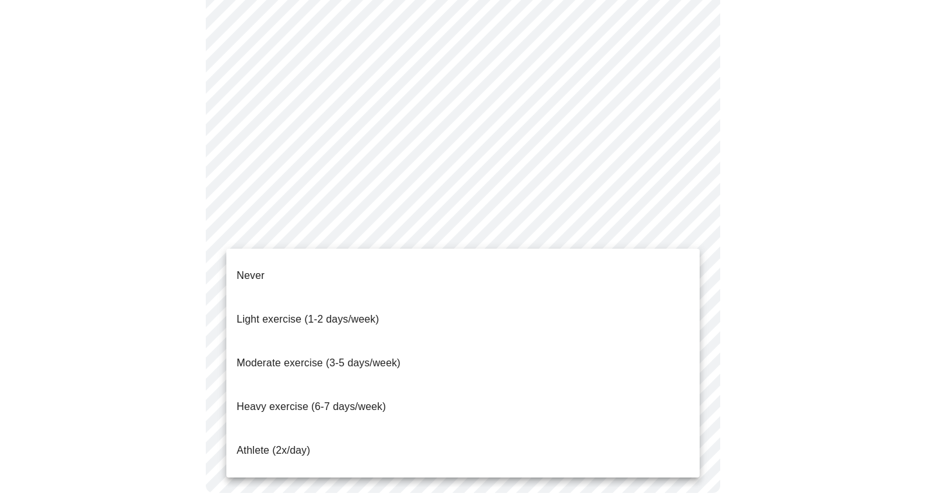
click at [352, 401] on span "Heavy exercise (6-7 days/week)" at bounding box center [311, 406] width 149 height 11
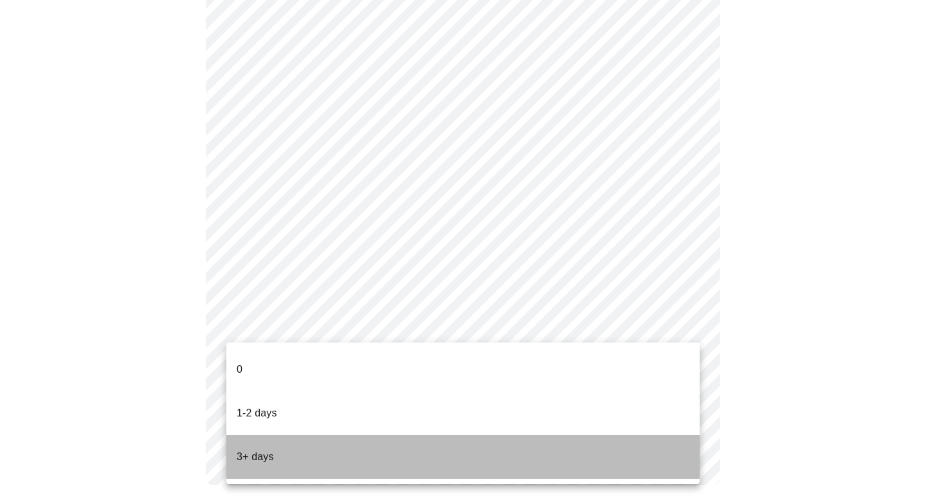
click at [303, 435] on li "3+ days" at bounding box center [462, 457] width 473 height 44
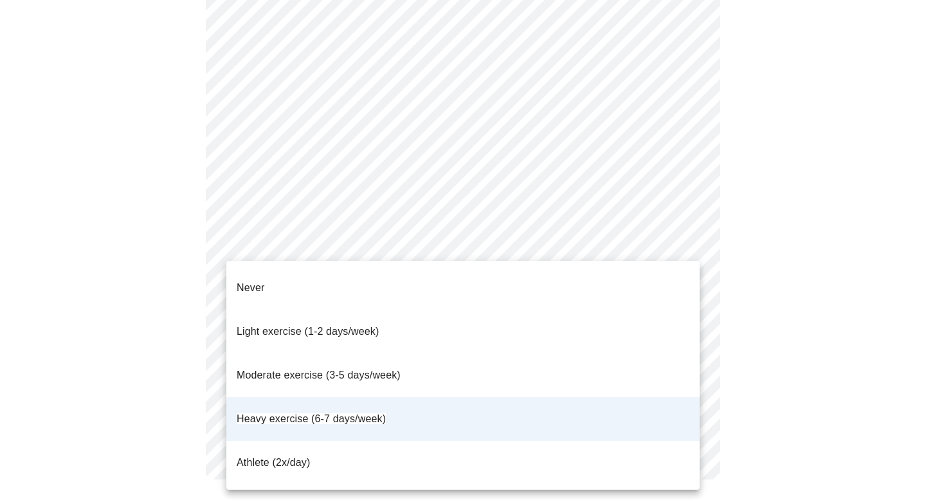
click at [325, 370] on span "Moderate exercise (3-5 days/week)" at bounding box center [319, 375] width 164 height 11
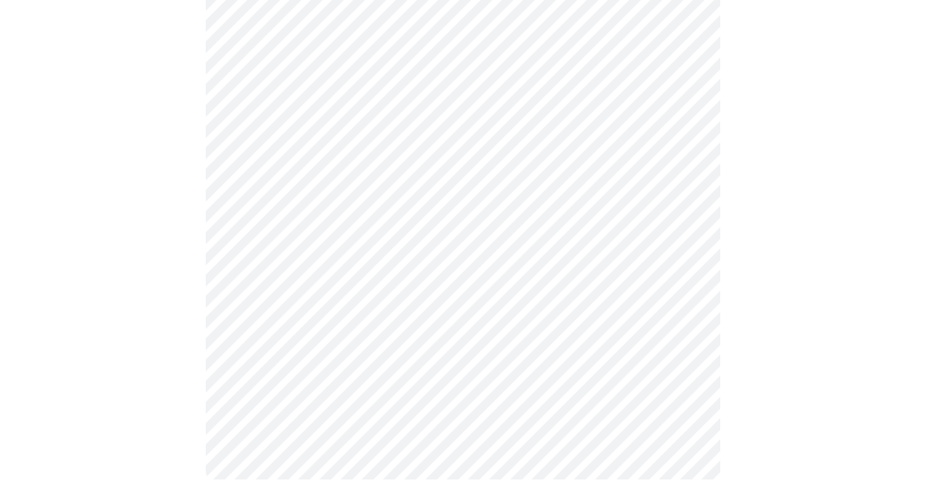
scroll to position [0, 0]
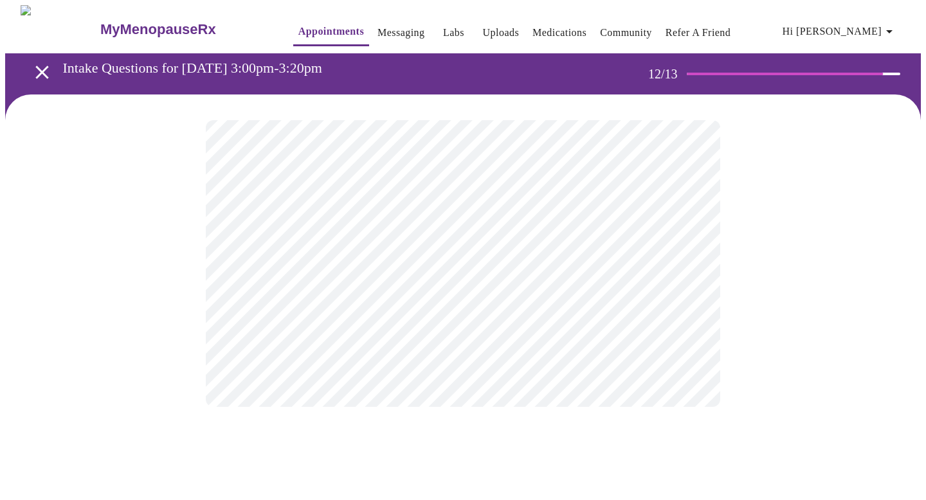
click at [636, 262] on body "MyMenopauseRx Appointments Messaging Labs Uploads Medications Community Refer a…" at bounding box center [463, 219] width 916 height 428
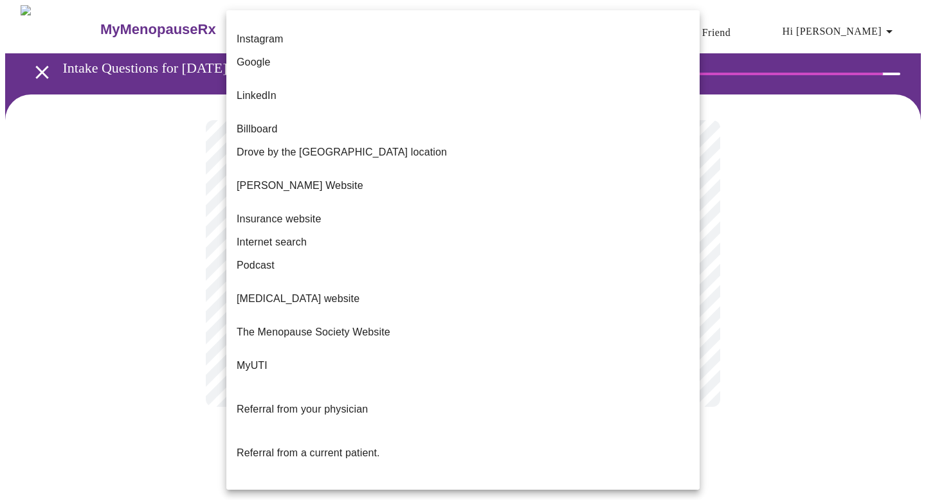
scroll to position [63, 0]
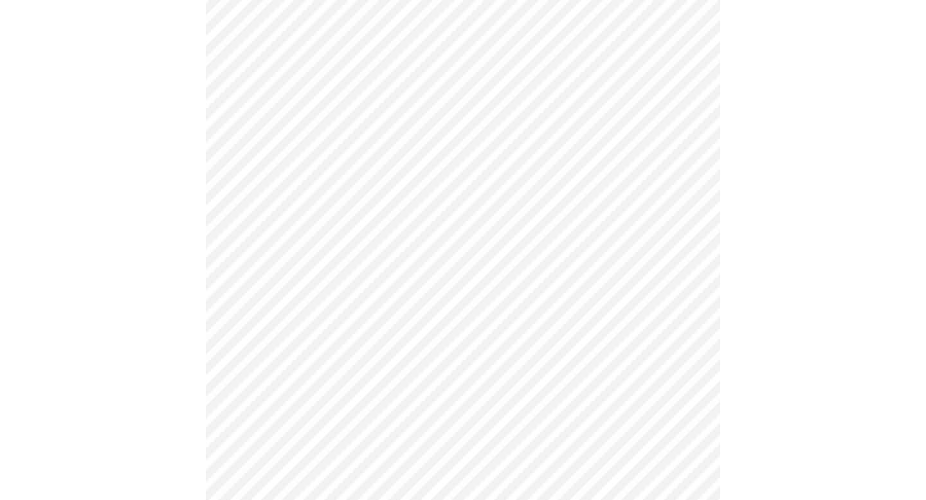
scroll to position [221, 0]
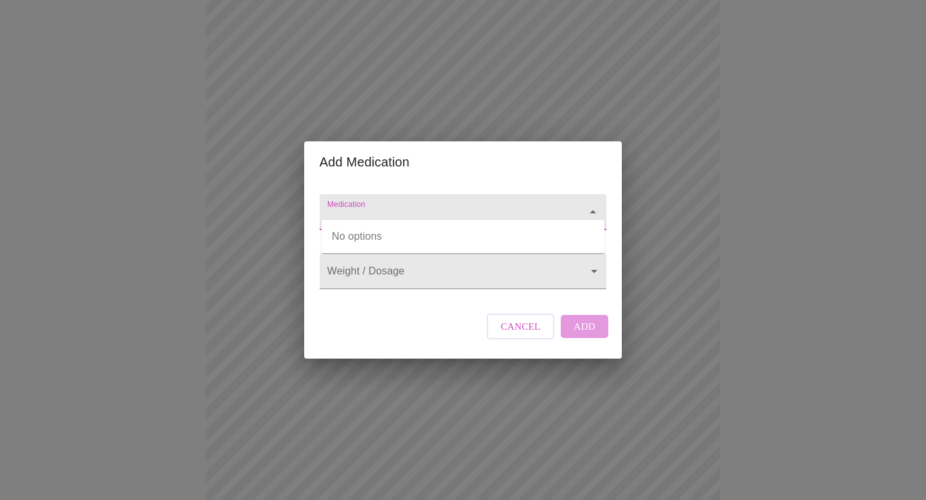
click at [473, 216] on input "Medication" at bounding box center [445, 218] width 240 height 24
type input "[MEDICAL_DATA]"
click at [488, 274] on body "MyMenopauseRx Appointments Messaging Labs Uploads Medications Community Refer a…" at bounding box center [463, 267] width 916 height 967
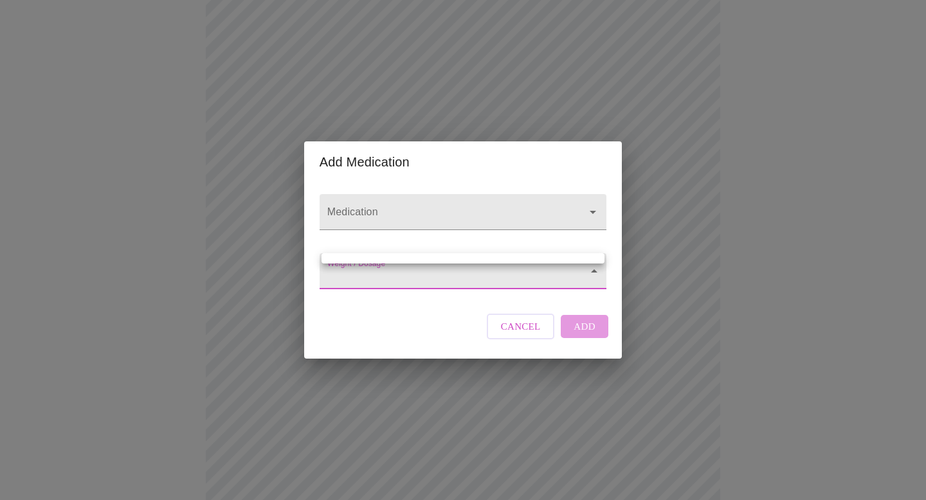
click at [521, 235] on div at bounding box center [463, 250] width 926 height 500
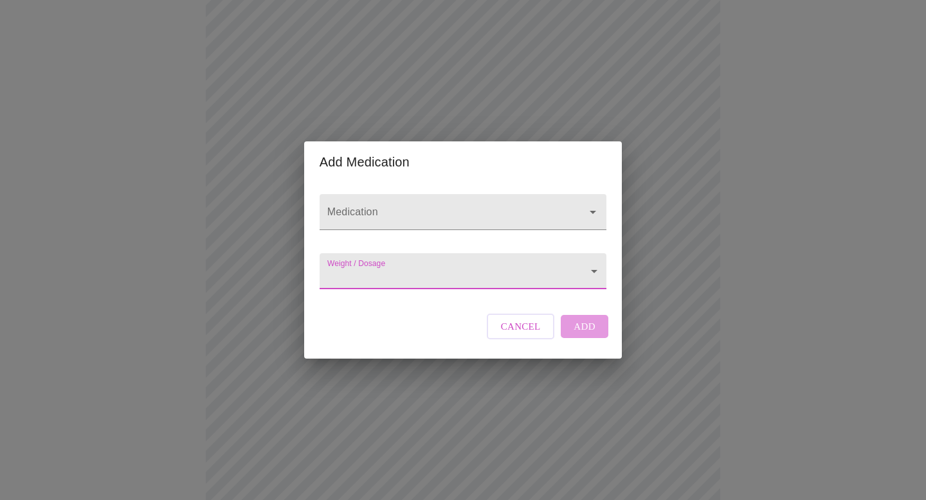
click at [479, 272] on body "MyMenopauseRx Appointments Messaging Labs Uploads Medications Community Refer a…" at bounding box center [463, 267] width 916 height 967
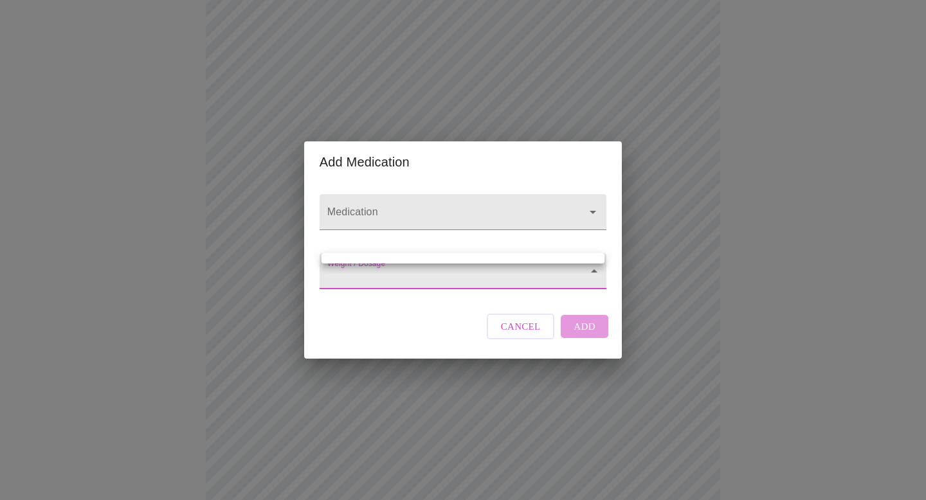
click at [465, 317] on div at bounding box center [463, 250] width 926 height 500
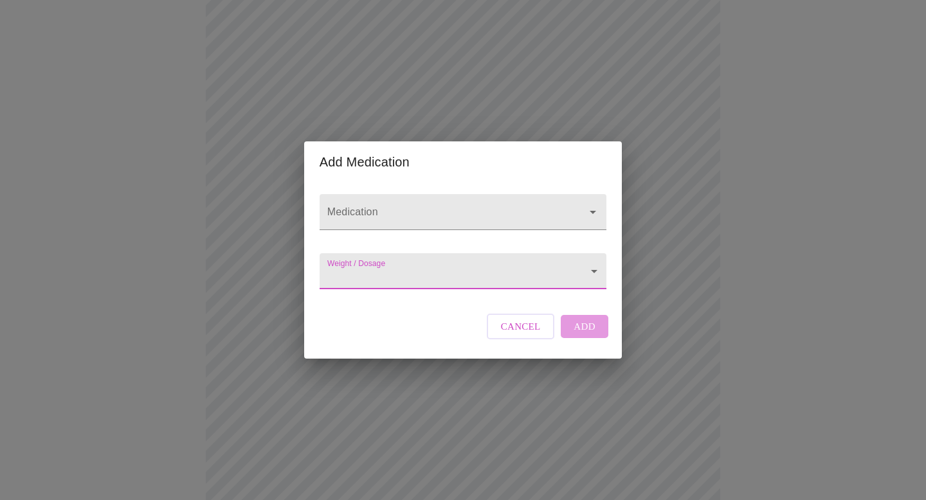
click at [526, 235] on div "Medication" at bounding box center [462, 212] width 297 height 59
click at [441, 294] on div "Weight / Dosage ​" at bounding box center [462, 268] width 297 height 53
click at [446, 280] on body "MyMenopauseRx Appointments Messaging Labs Uploads Medications Community Refer a…" at bounding box center [463, 267] width 916 height 967
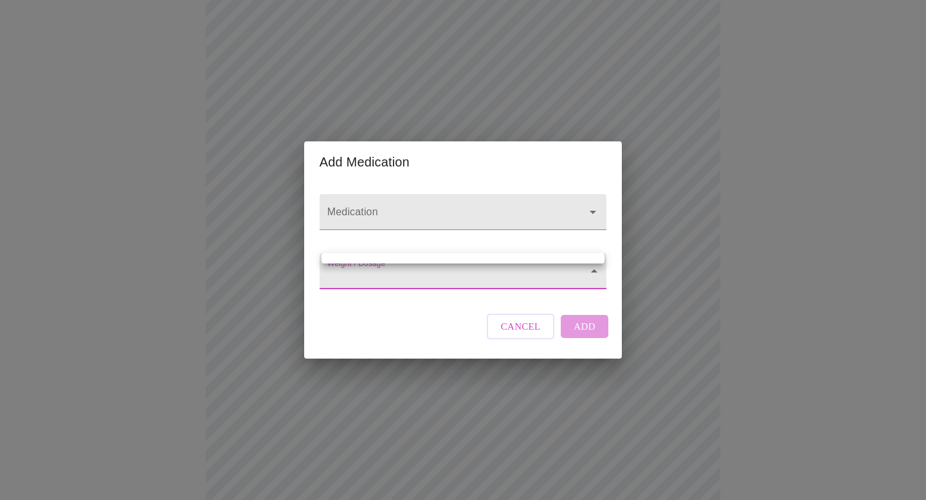
click at [467, 242] on div at bounding box center [463, 250] width 926 height 500
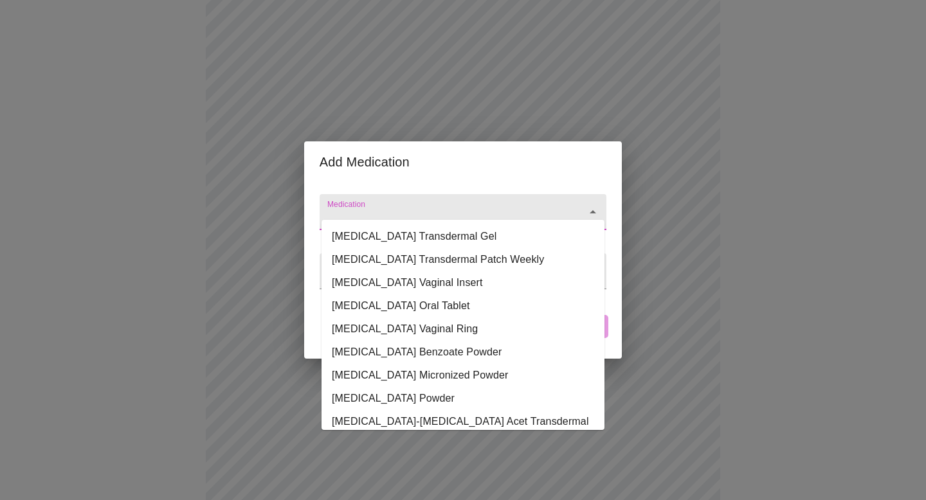
click at [494, 206] on input "Medication" at bounding box center [445, 218] width 240 height 24
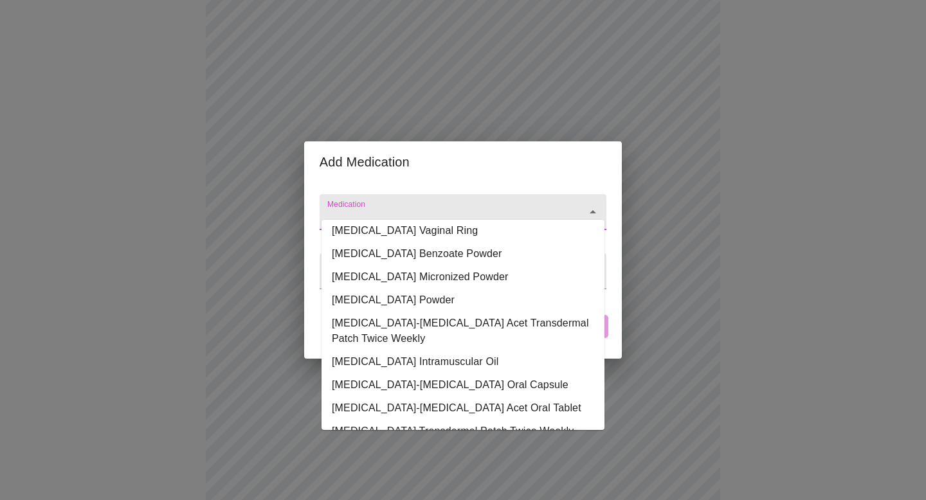
scroll to position [104, 0]
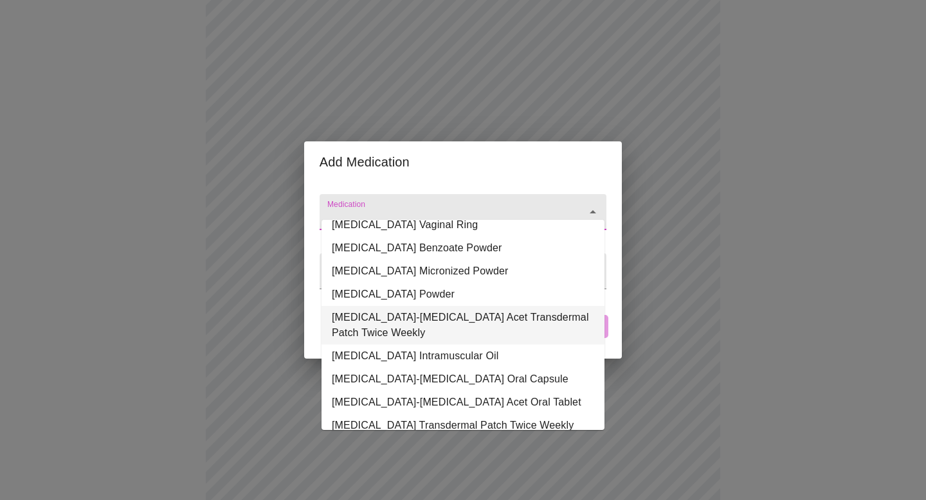
click at [466, 311] on li "[MEDICAL_DATA]-[MEDICAL_DATA] Acet Transdermal Patch Twice Weekly" at bounding box center [462, 325] width 283 height 39
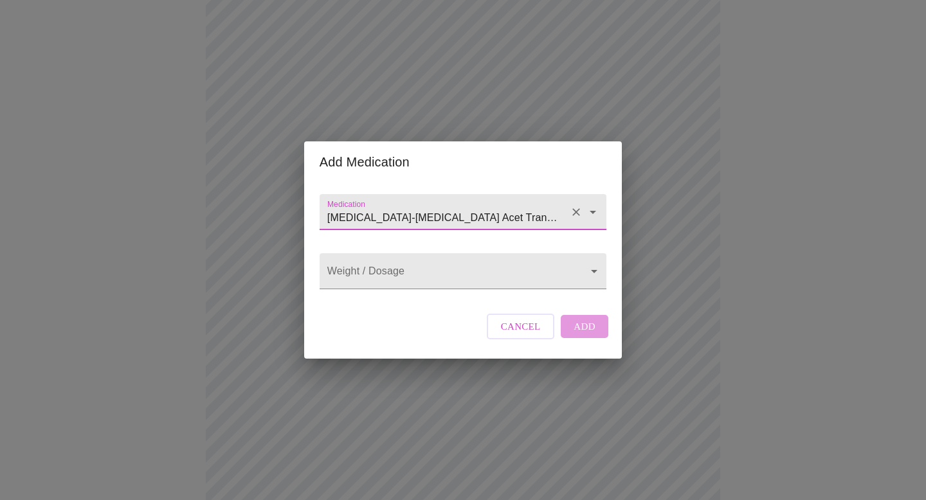
click at [529, 194] on div "[MEDICAL_DATA]-[MEDICAL_DATA] Acet Transdermal Patch Twice Weekly" at bounding box center [463, 212] width 287 height 36
click at [593, 211] on icon "Open" at bounding box center [593, 212] width 6 height 3
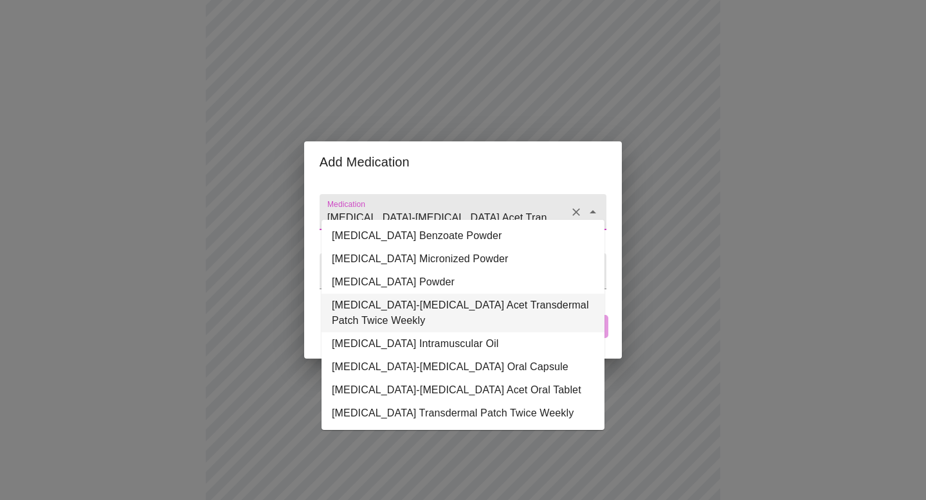
scroll to position [127, 0]
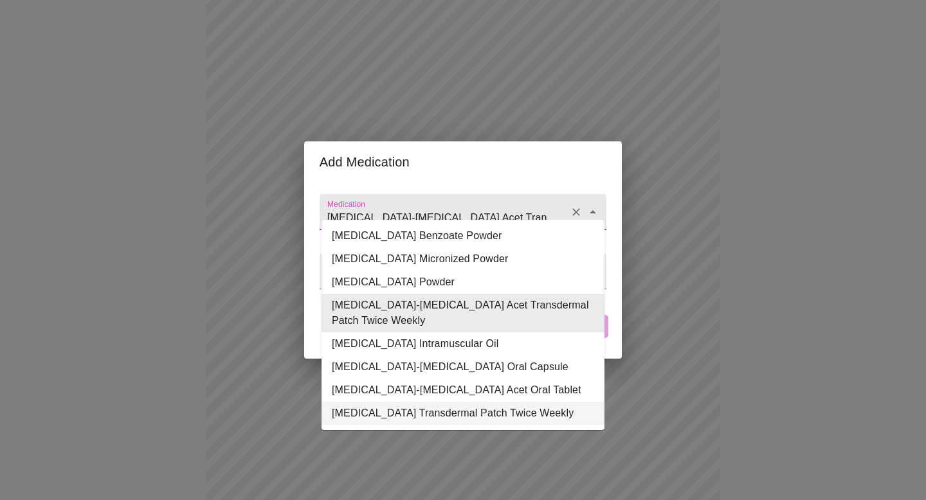
click at [478, 402] on li "[MEDICAL_DATA] Transdermal Patch Twice Weekly" at bounding box center [462, 413] width 283 height 23
type input "[MEDICAL_DATA] Transdermal Patch Twice Weekly"
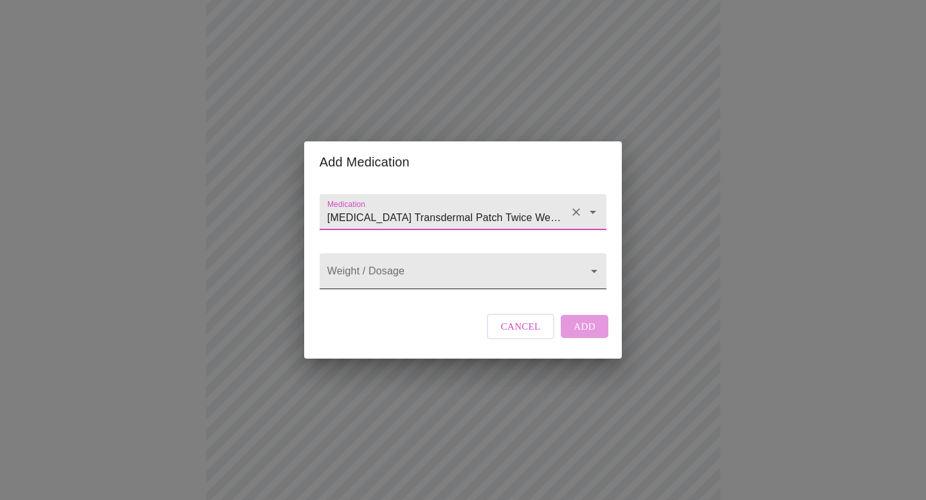
click at [556, 273] on body "MyMenopauseRx Appointments Messaging Labs Uploads Medications Community Refer a…" at bounding box center [463, 267] width 916 height 967
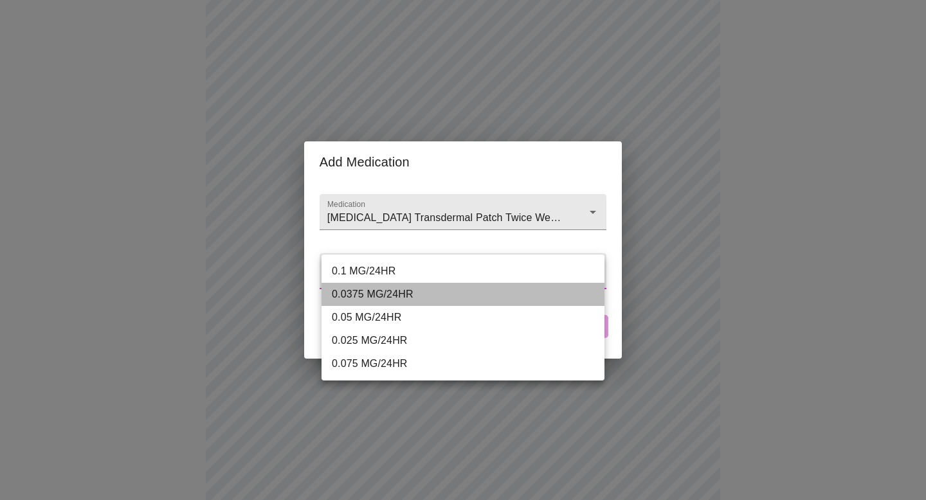
click at [525, 299] on li "0.0375 MG/24HR" at bounding box center [462, 294] width 283 height 23
type input "0.0375 MG/24HR"
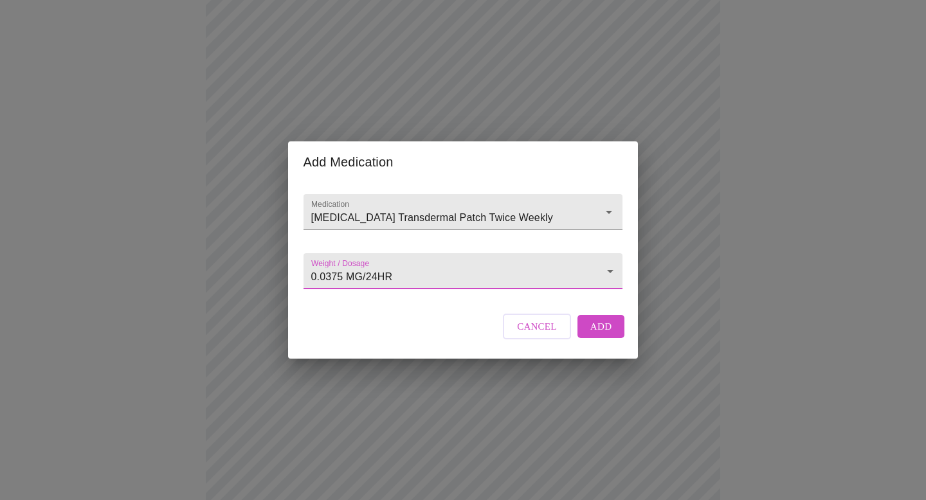
click at [602, 335] on span "Add" at bounding box center [601, 326] width 22 height 17
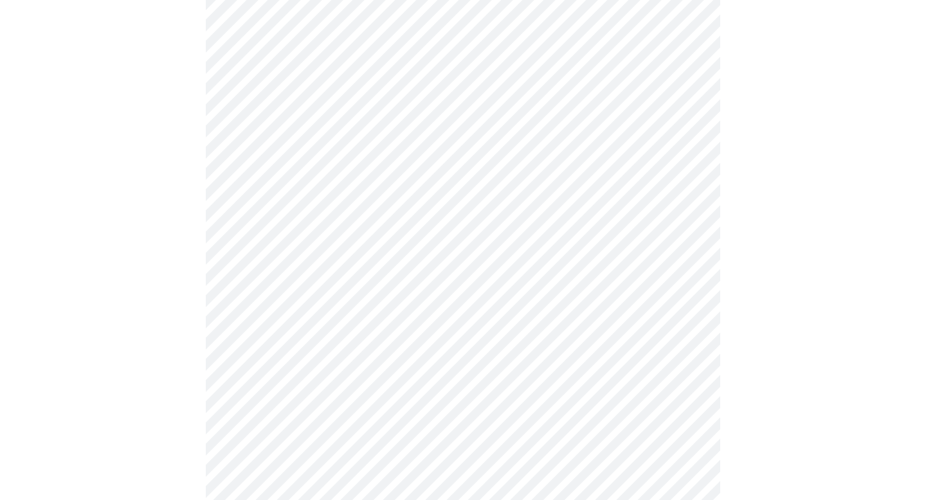
scroll to position [495, 0]
